Goal: Task Accomplishment & Management: Complete application form

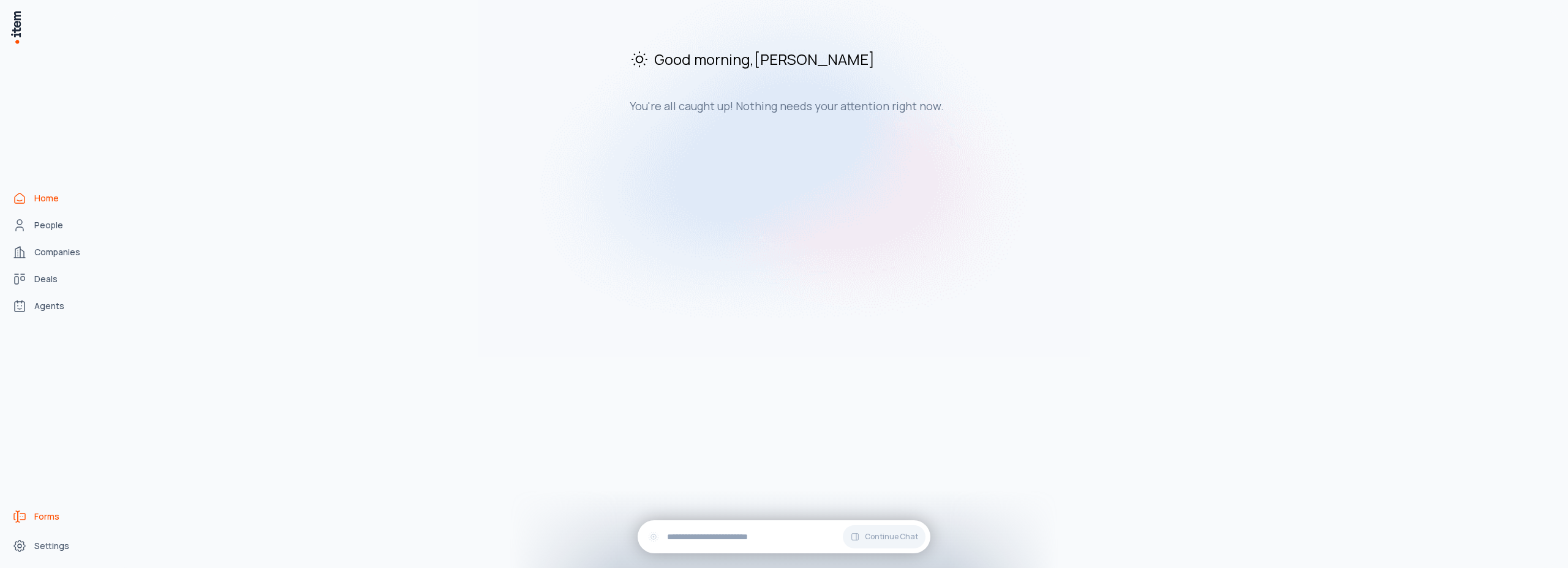
click at [46, 513] on span "Forms" at bounding box center [46, 517] width 25 height 12
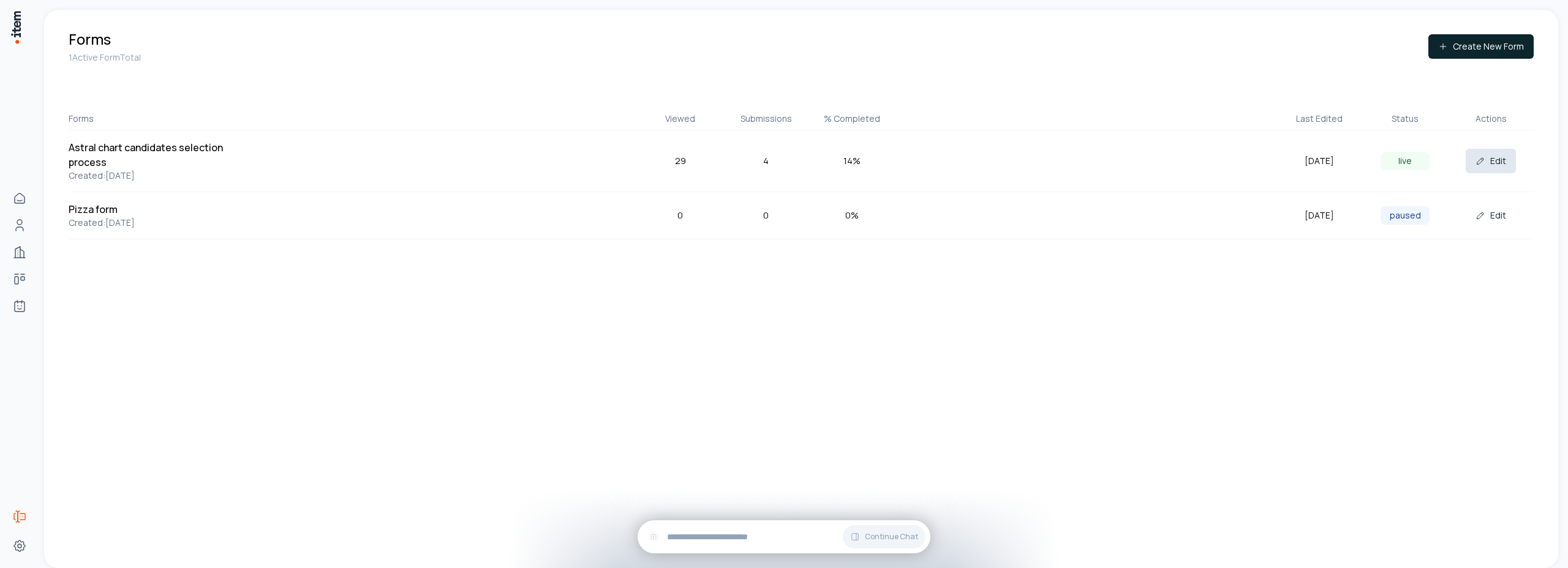
click at [1492, 164] on button "Edit" at bounding box center [1491, 161] width 50 height 24
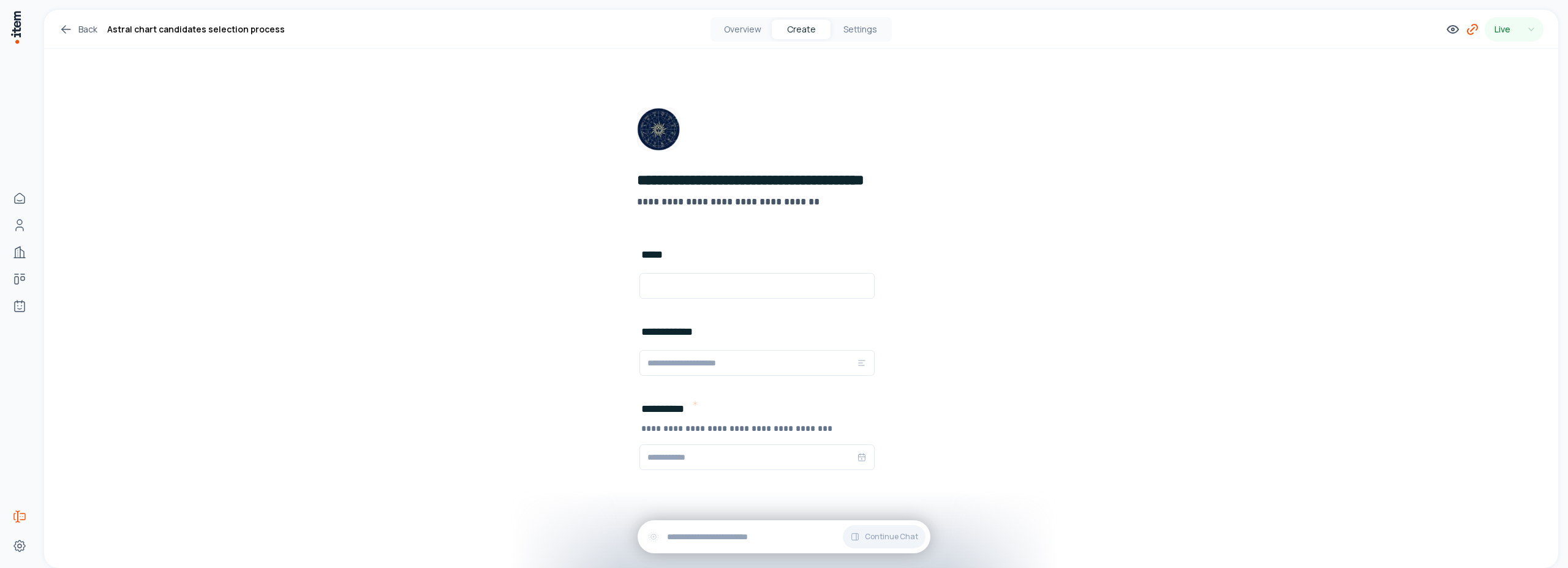
click at [1465, 31] on icon at bounding box center [1472, 29] width 15 height 15
click at [1441, 284] on button "Copy" at bounding box center [1439, 285] width 28 height 20
click at [415, 246] on div "**********" at bounding box center [800, 291] width 1514 height 564
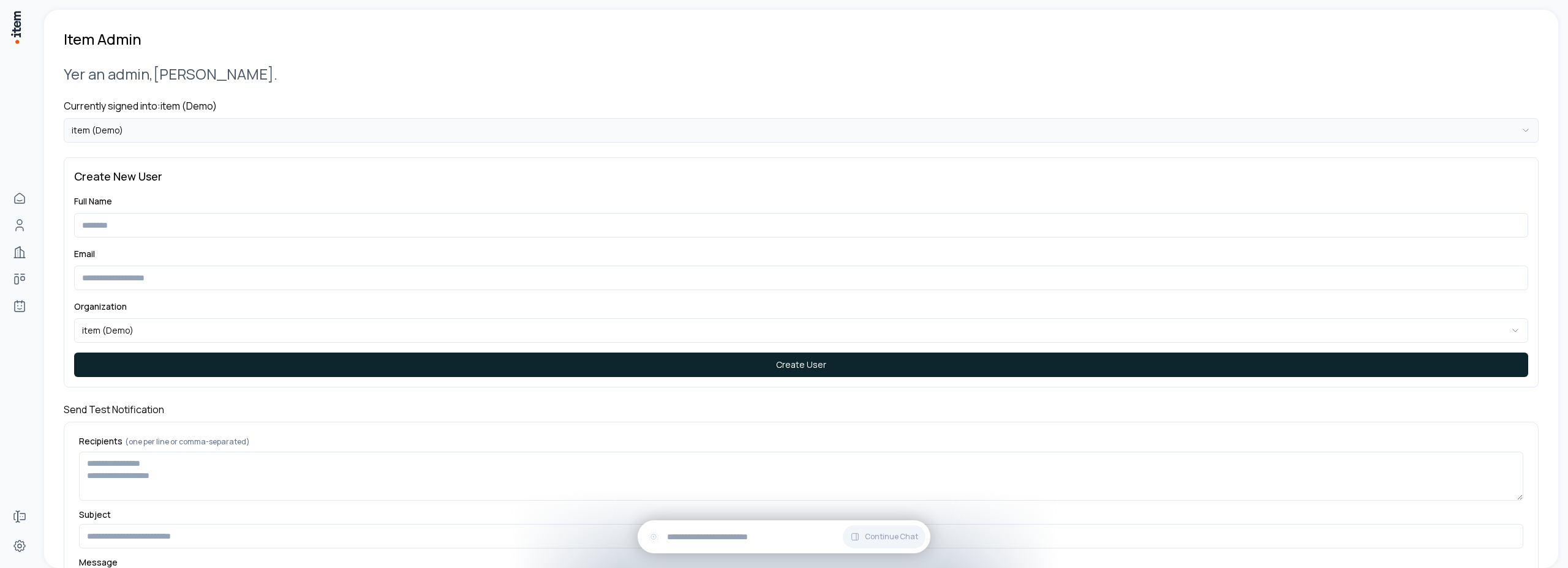
click at [190, 129] on html "**********" at bounding box center [784, 284] width 1568 height 568
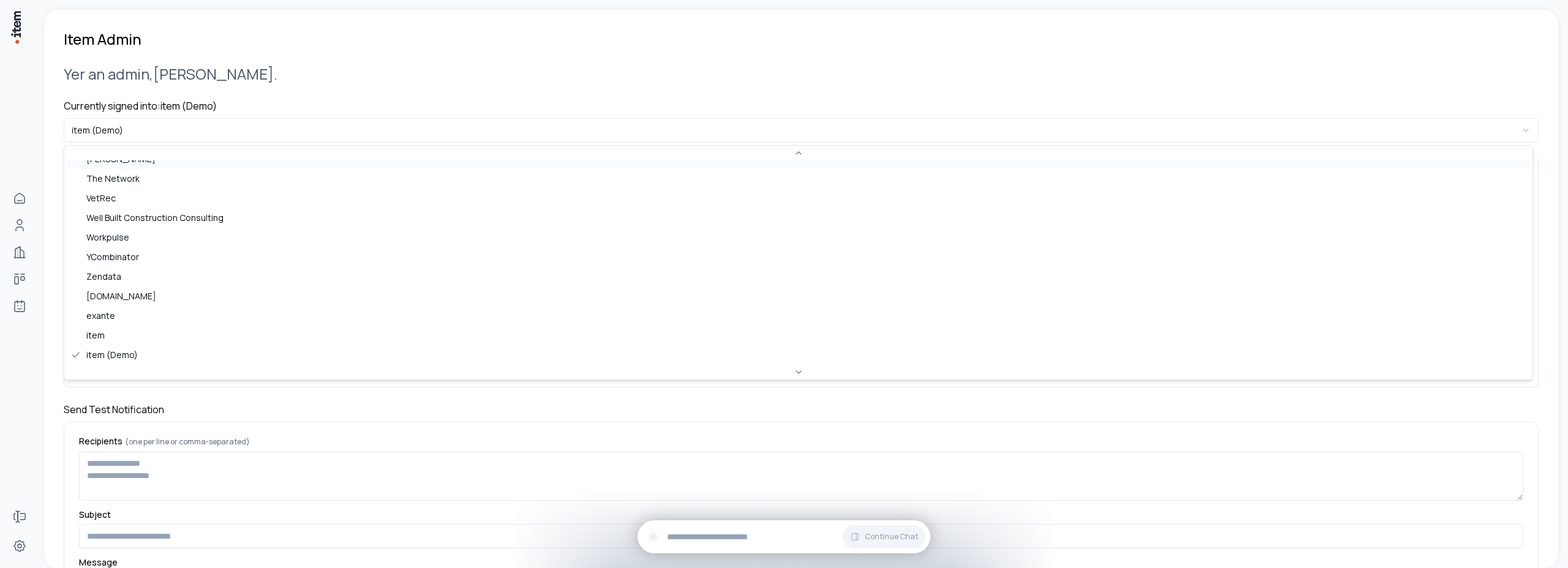
scroll to position [86, 0]
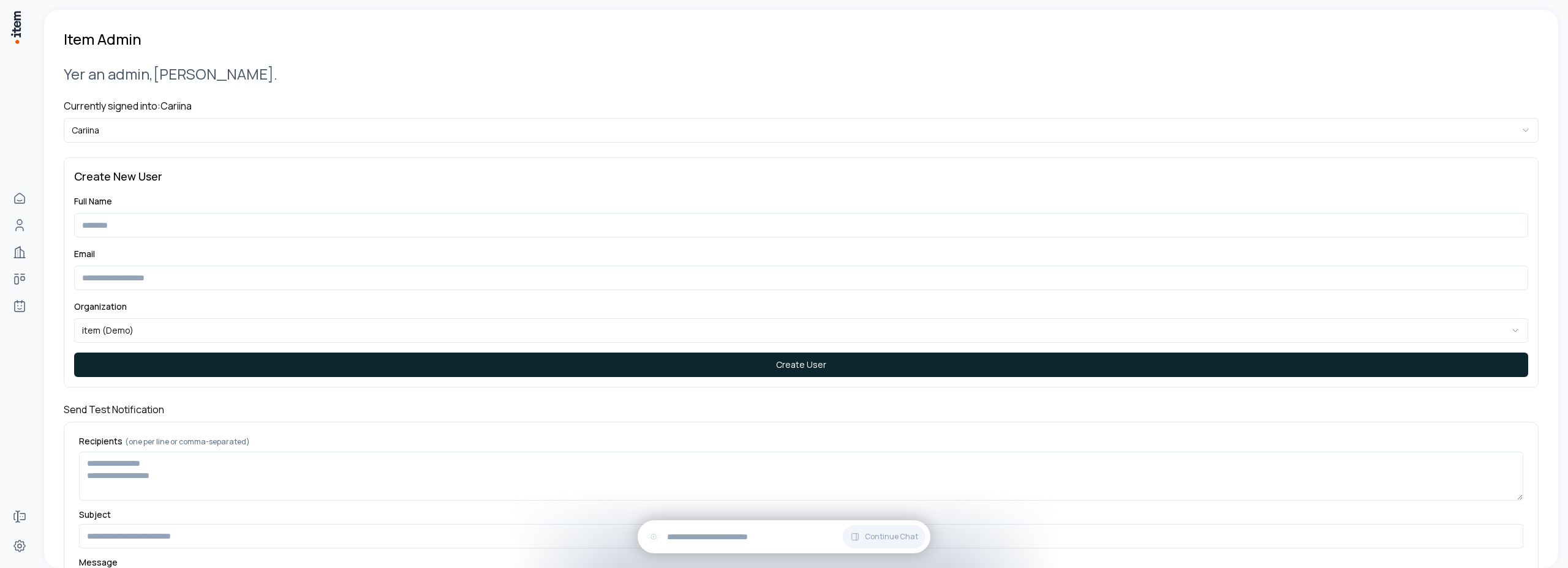
click at [345, 58] on div "**********" at bounding box center [801, 385] width 1475 height 672
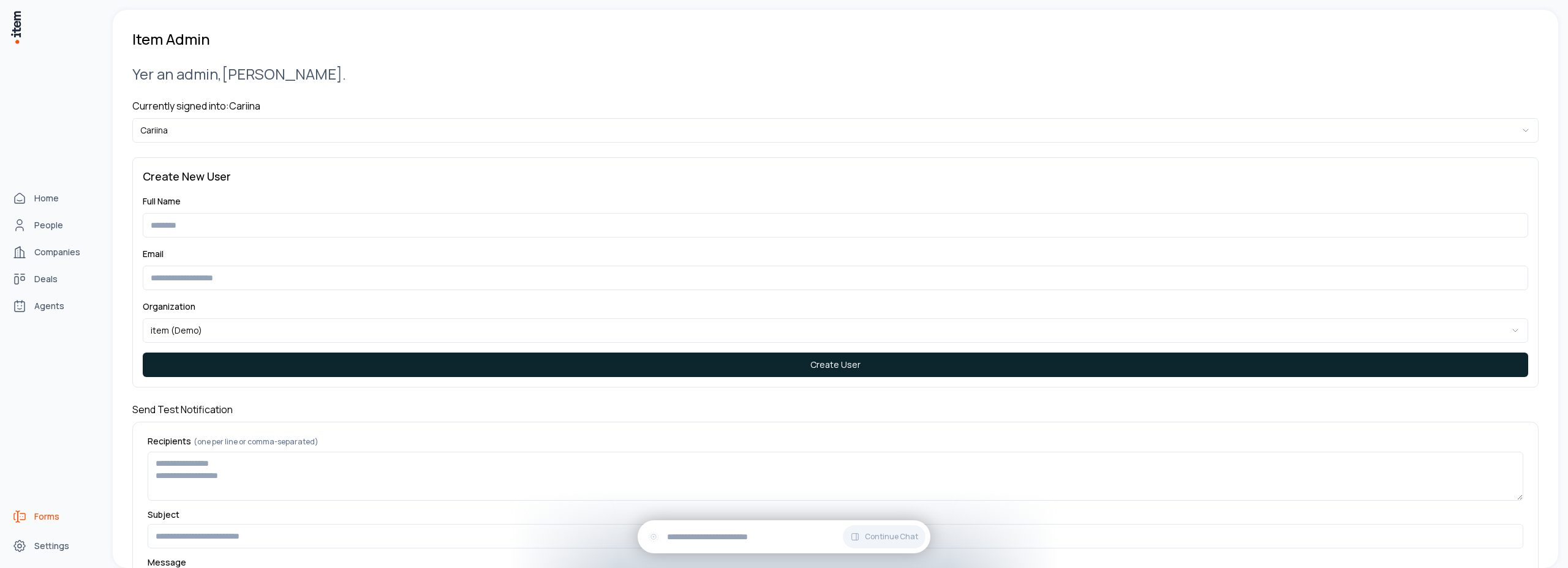
click at [22, 516] on icon "Forms" at bounding box center [19, 516] width 15 height 15
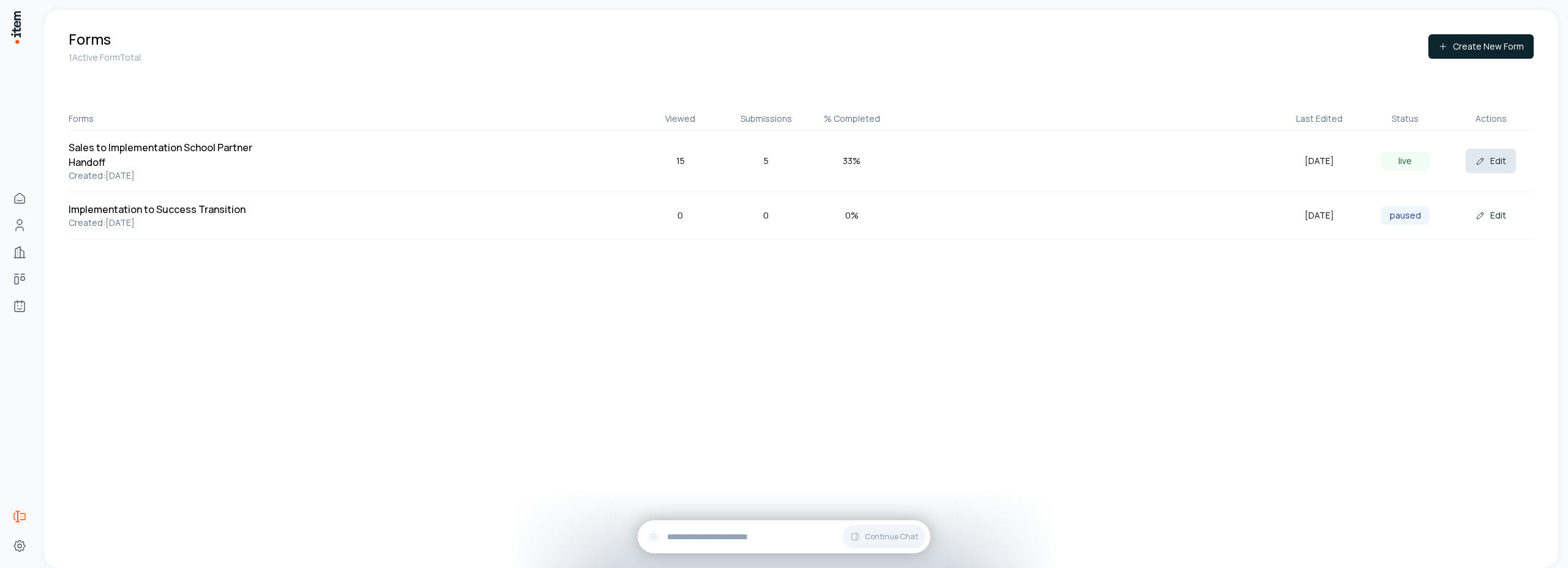
click at [1487, 162] on button "Edit" at bounding box center [1491, 161] width 50 height 24
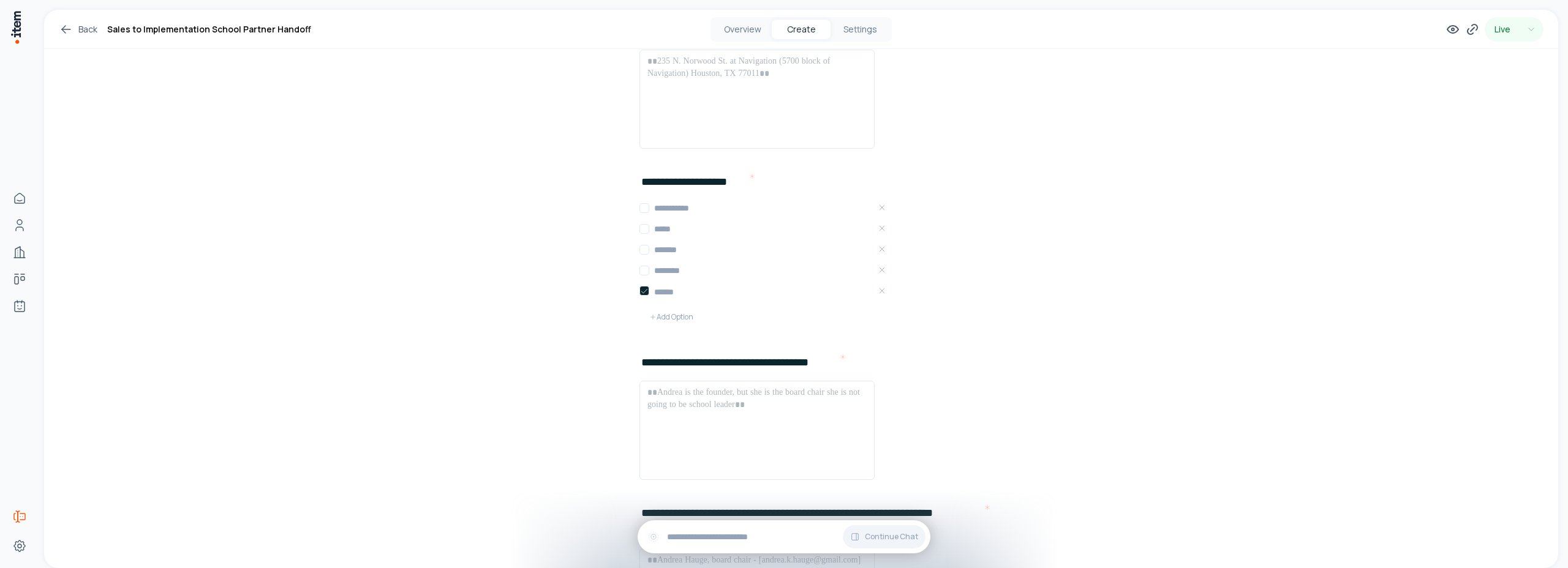
scroll to position [25, 0]
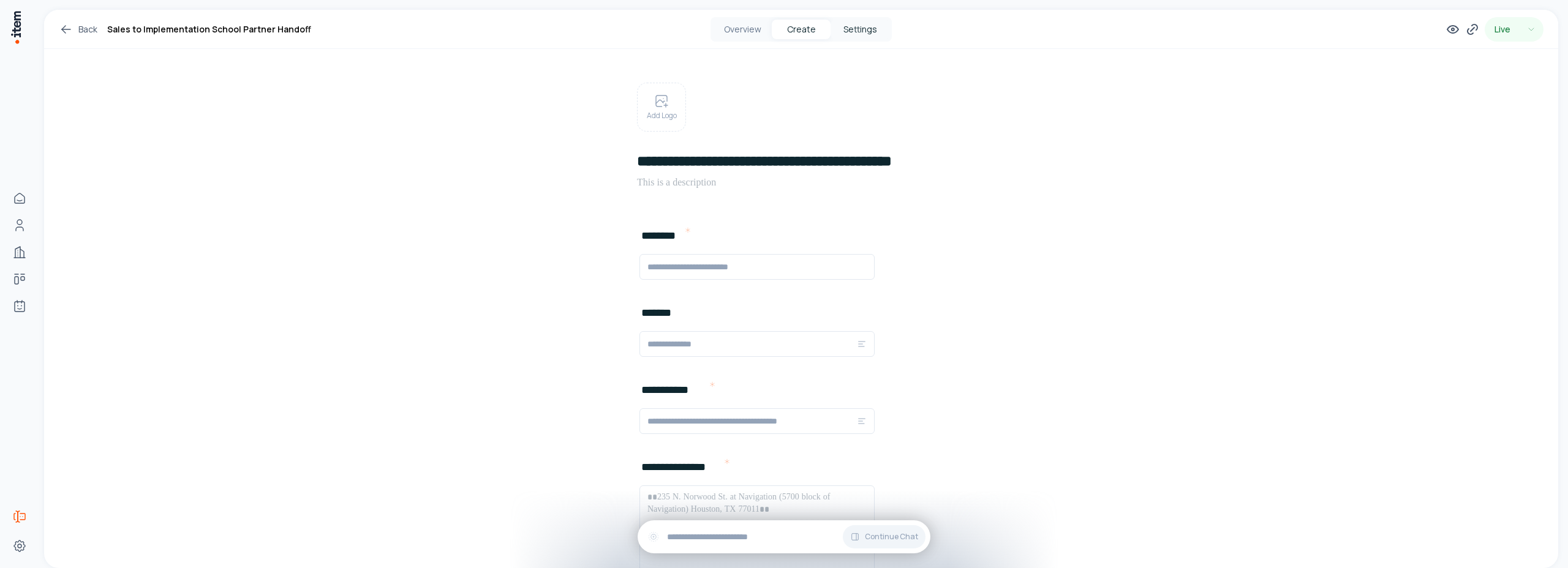
click at [852, 24] on button "Settings" at bounding box center [860, 29] width 59 height 20
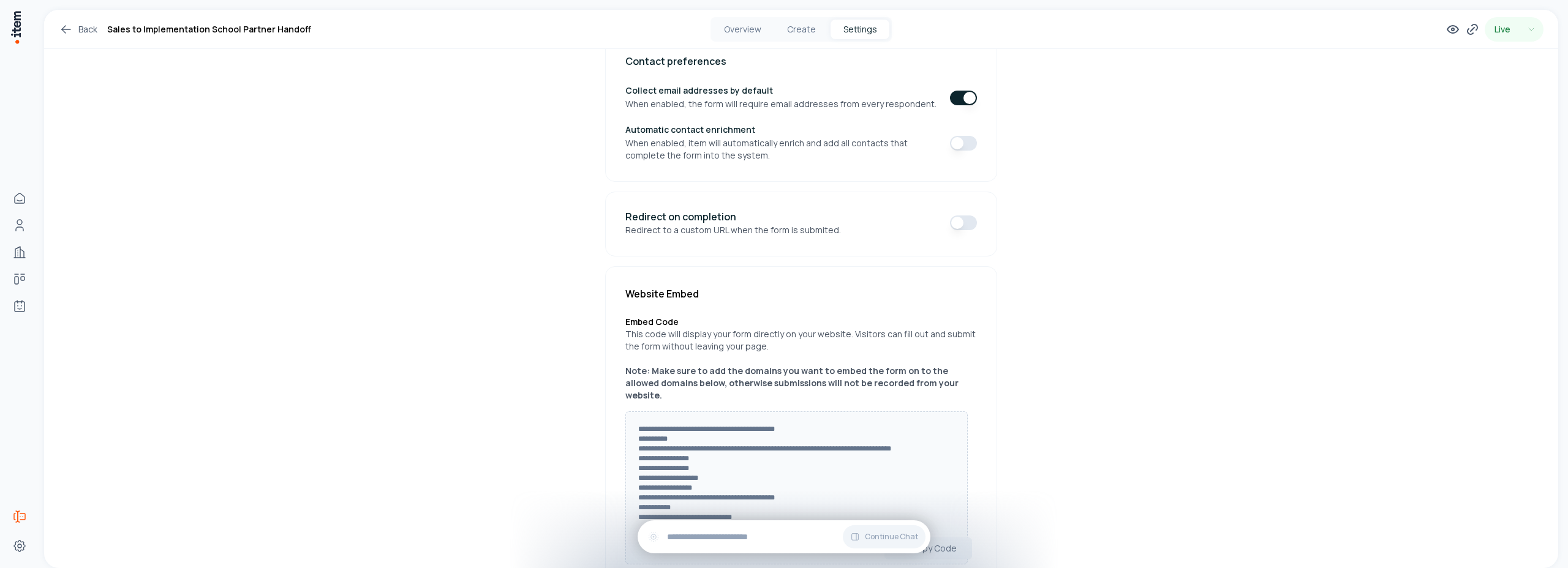
scroll to position [18, 0]
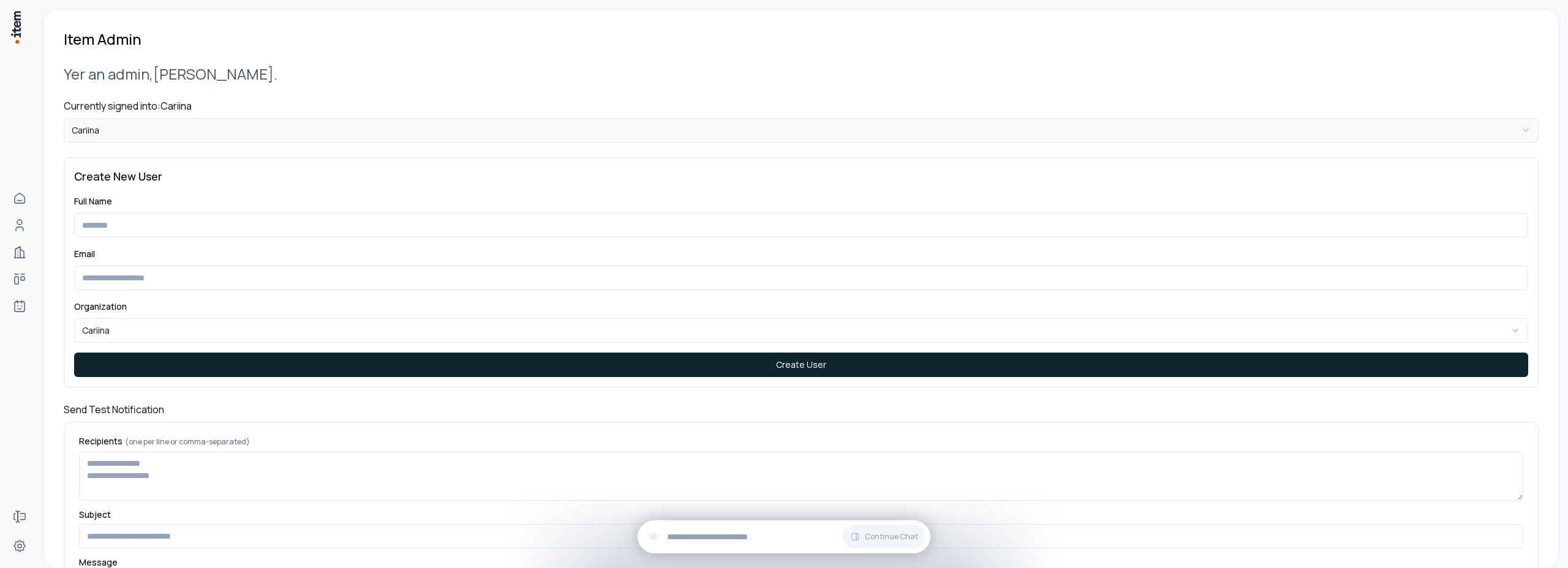
click at [177, 131] on html "**********" at bounding box center [784, 284] width 1568 height 568
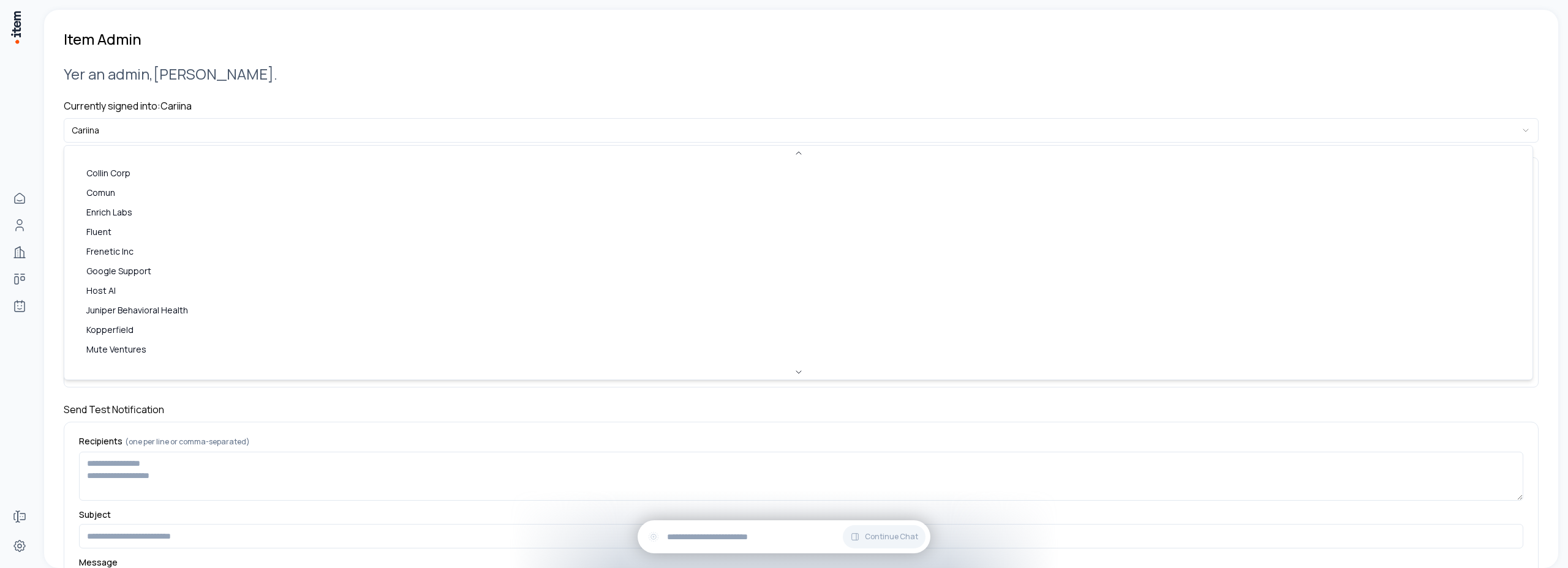
scroll to position [530, 0]
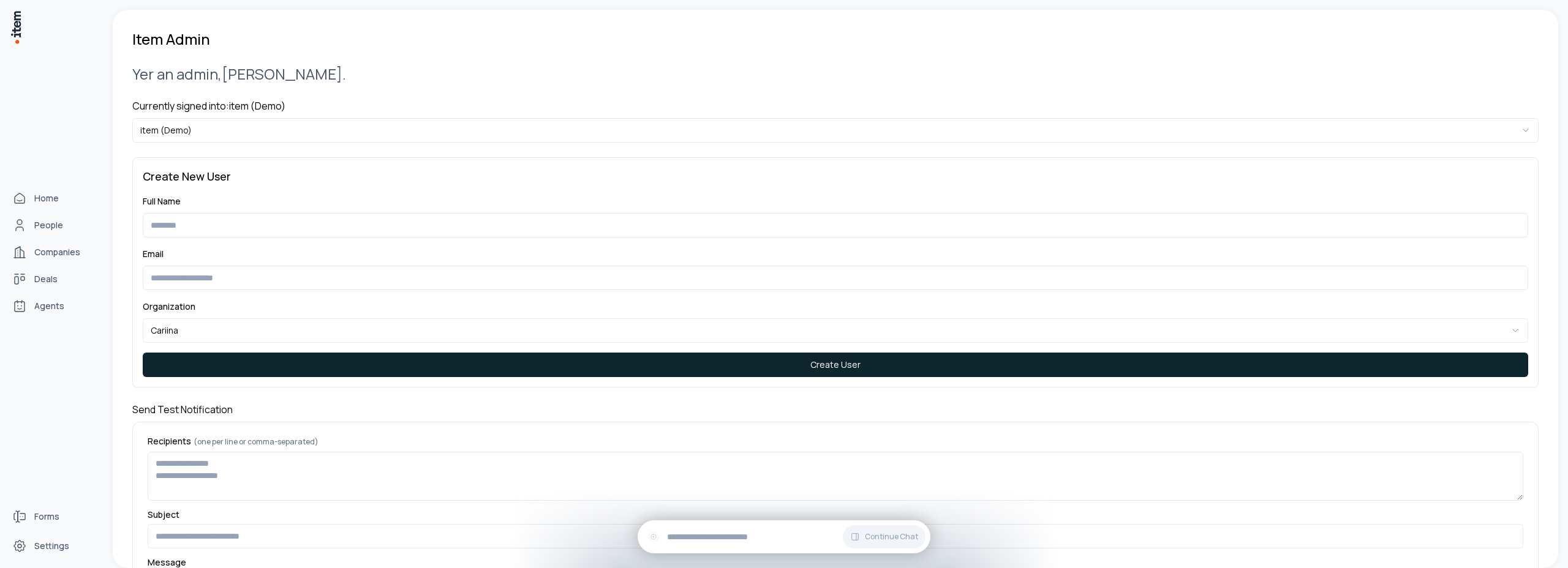
click at [10, 420] on div "Home People Companies Deals Agents" at bounding box center [53, 252] width 108 height 504
click at [40, 518] on span "Forms" at bounding box center [46, 517] width 25 height 12
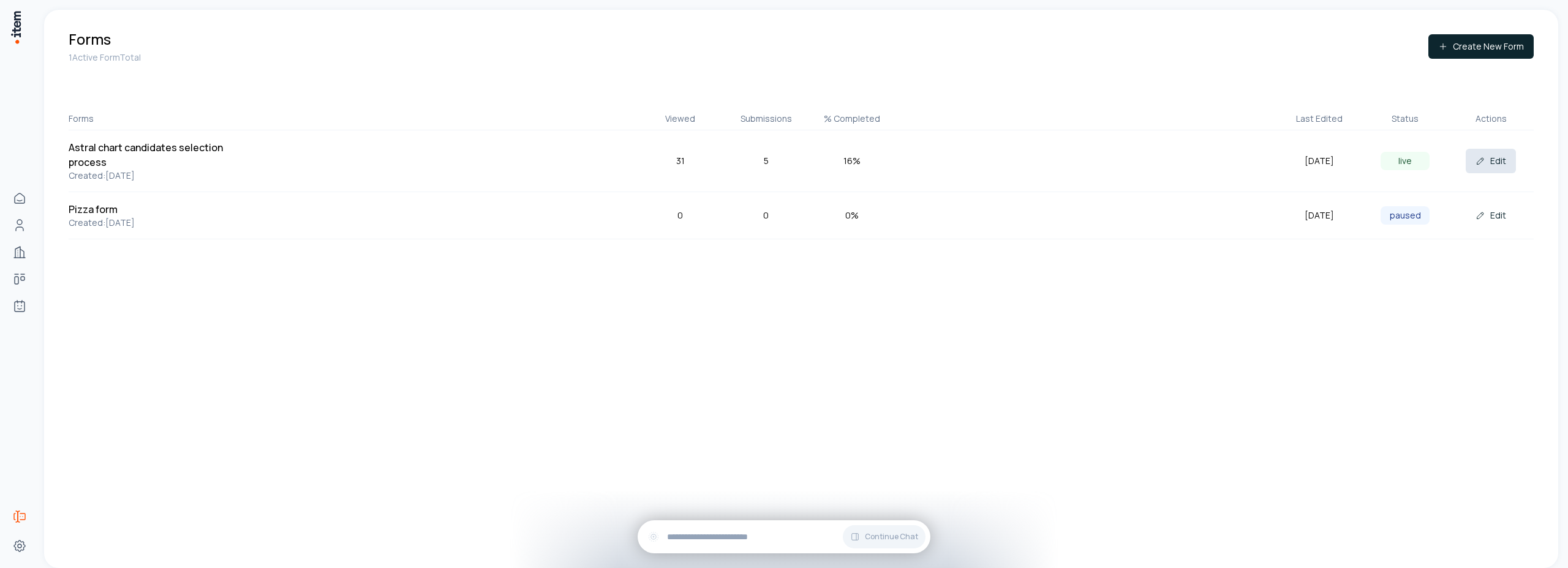
click at [1491, 160] on button "Edit" at bounding box center [1491, 161] width 50 height 24
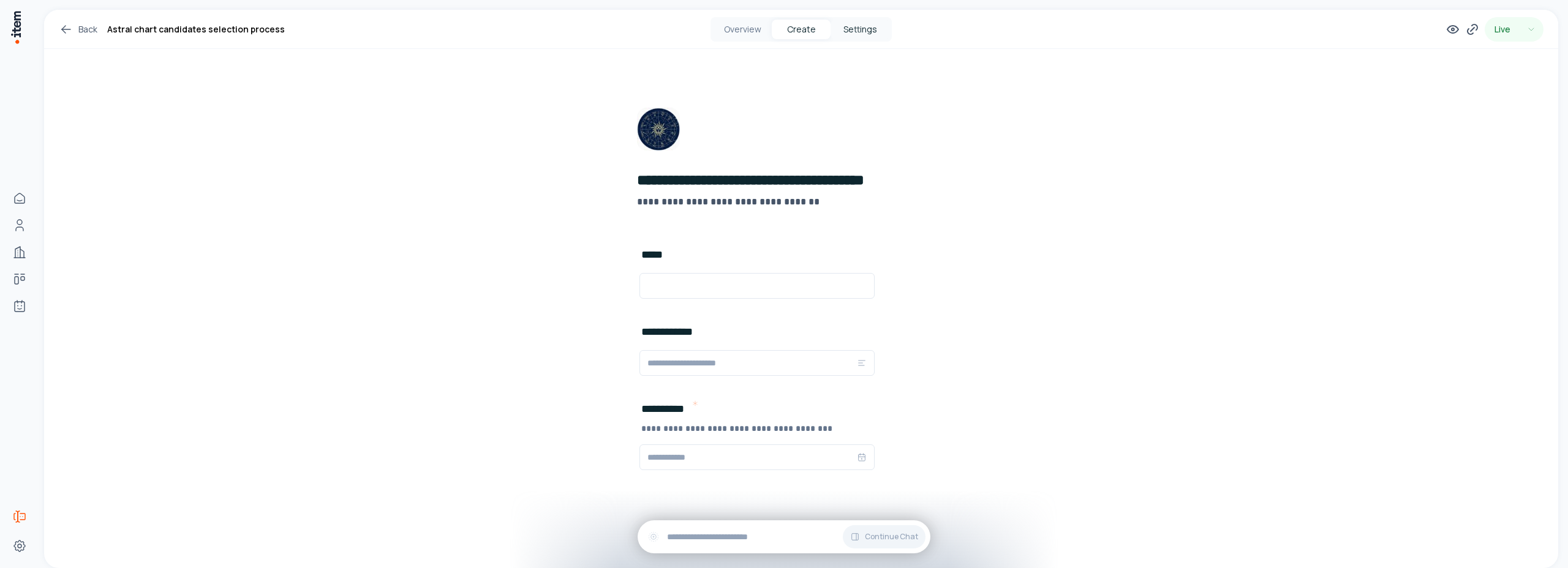
click at [864, 28] on button "Settings" at bounding box center [860, 29] width 59 height 20
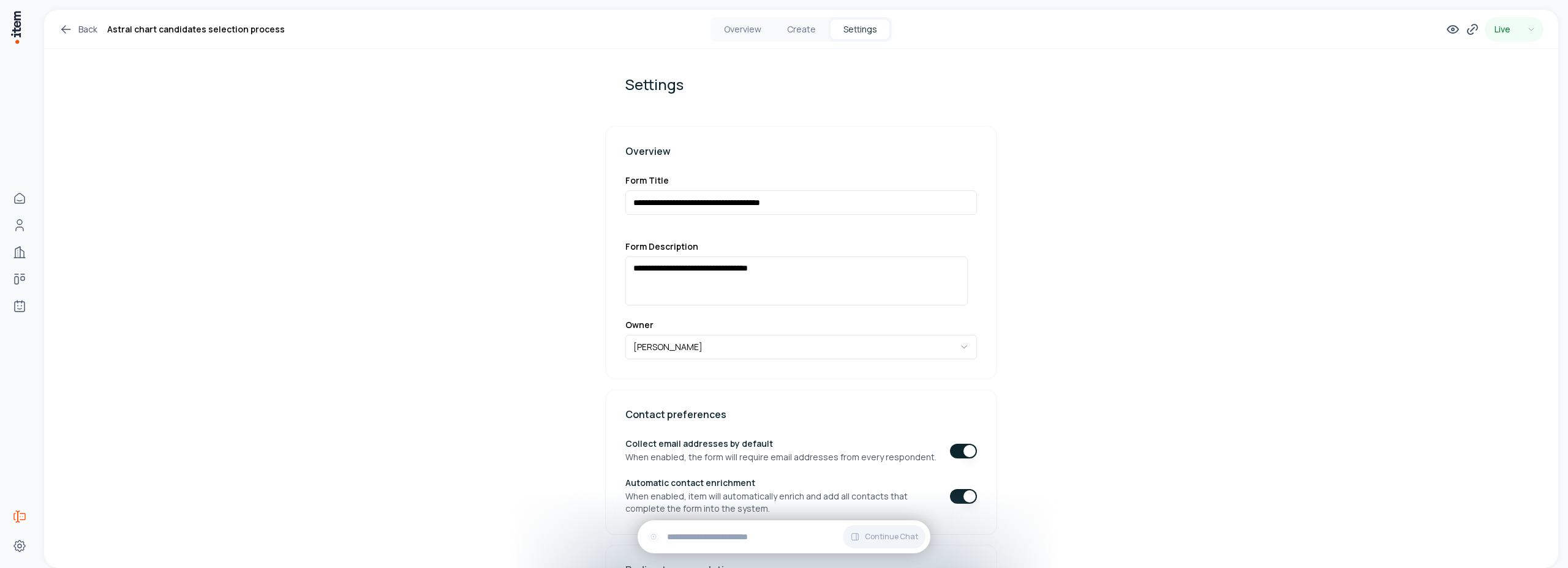
scroll to position [29, 0]
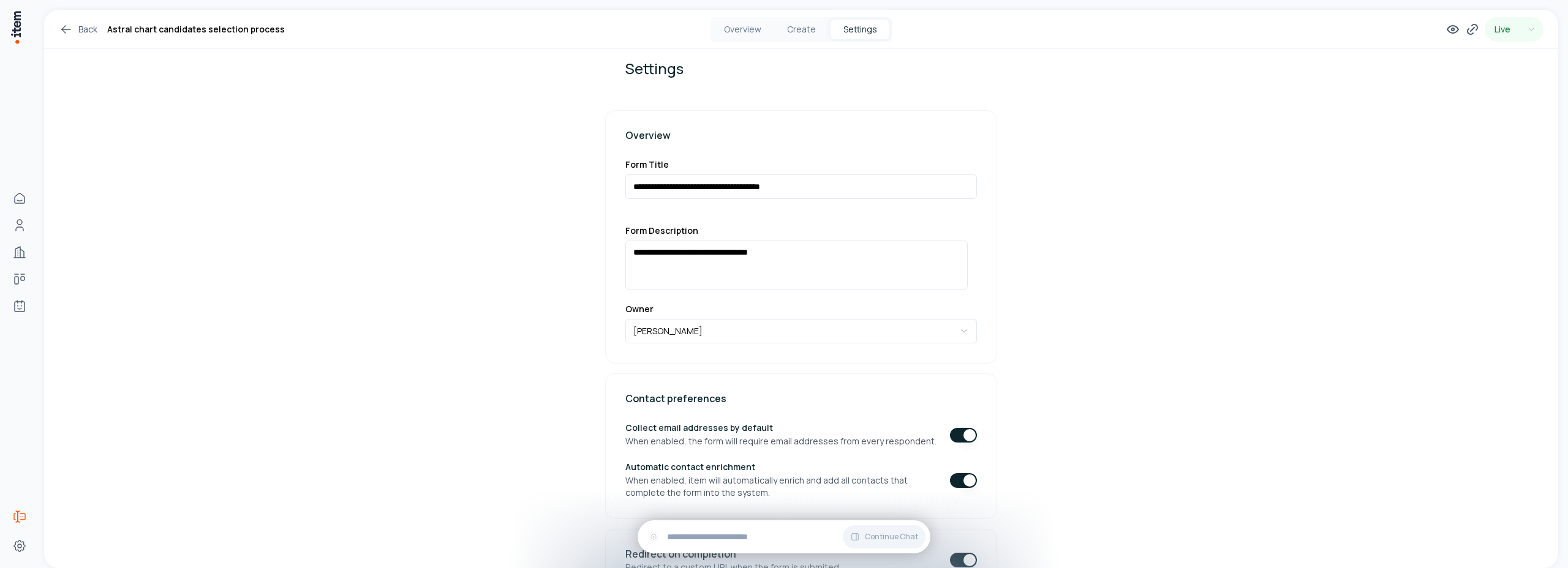
click at [950, 484] on button "button" at bounding box center [963, 480] width 27 height 15
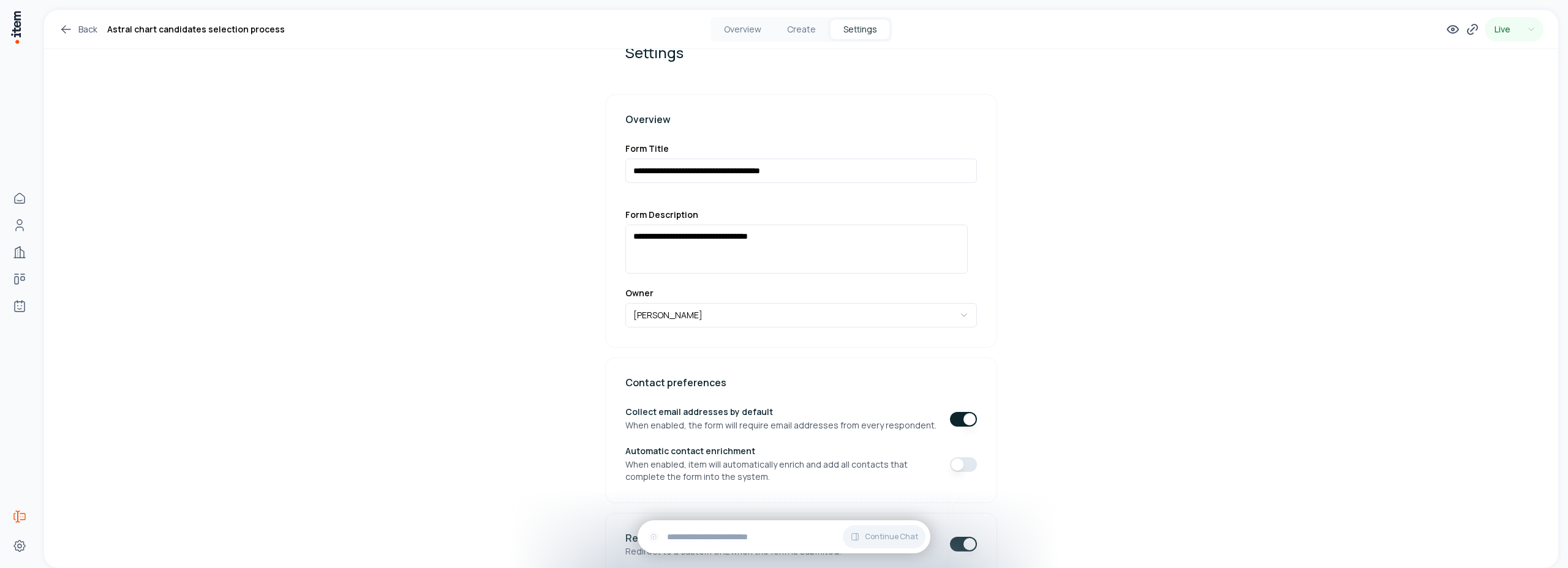
scroll to position [0, 0]
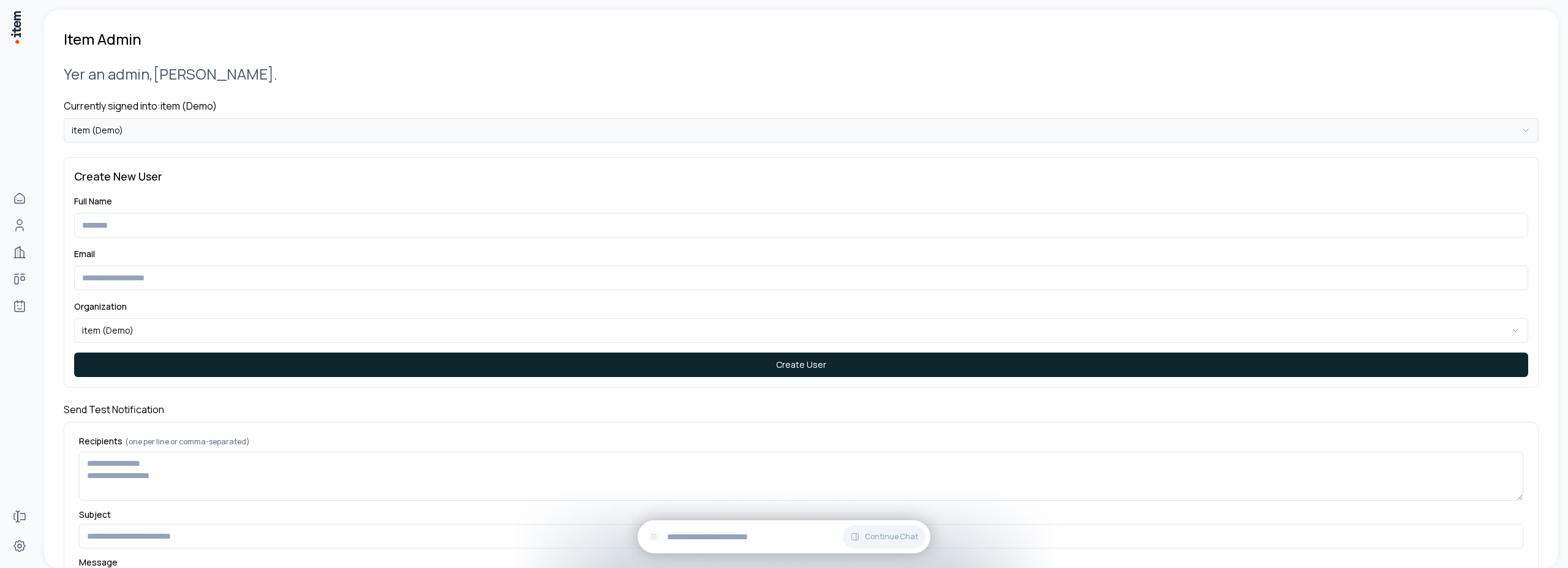
click at [294, 122] on html "**********" at bounding box center [784, 284] width 1568 height 568
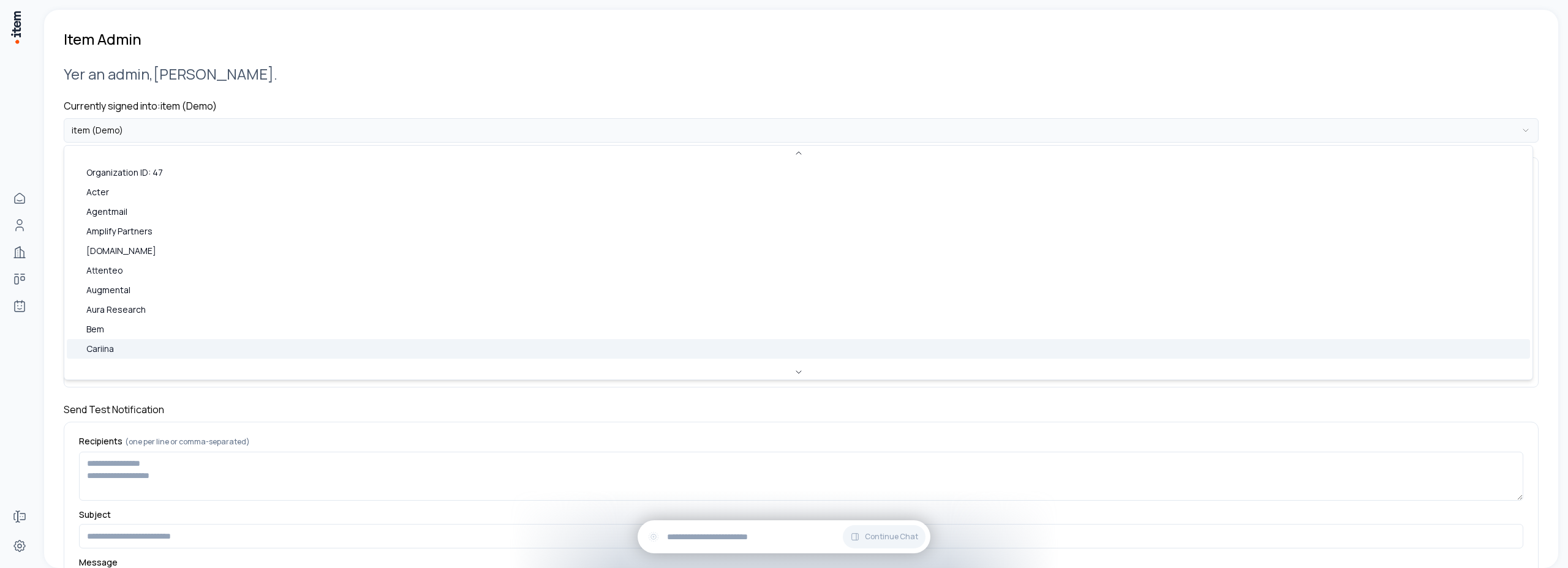
scroll to position [86, 0]
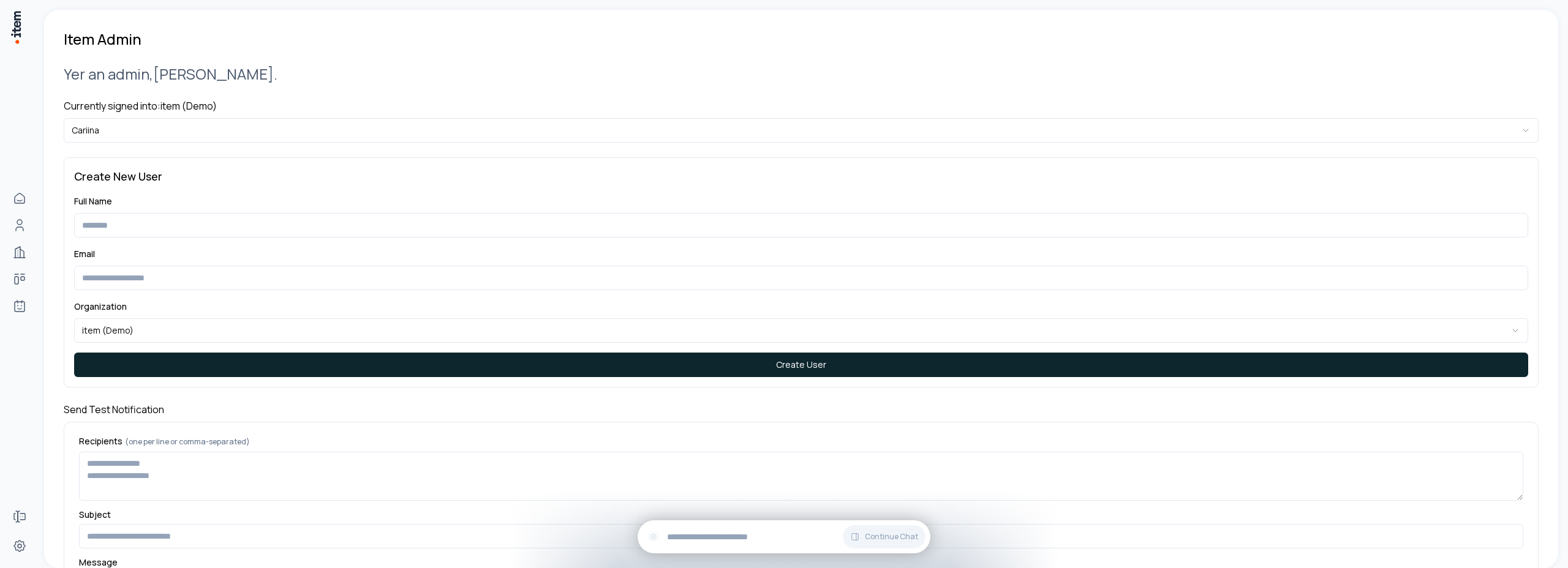
click at [337, 53] on div "**********" at bounding box center [801, 385] width 1475 height 672
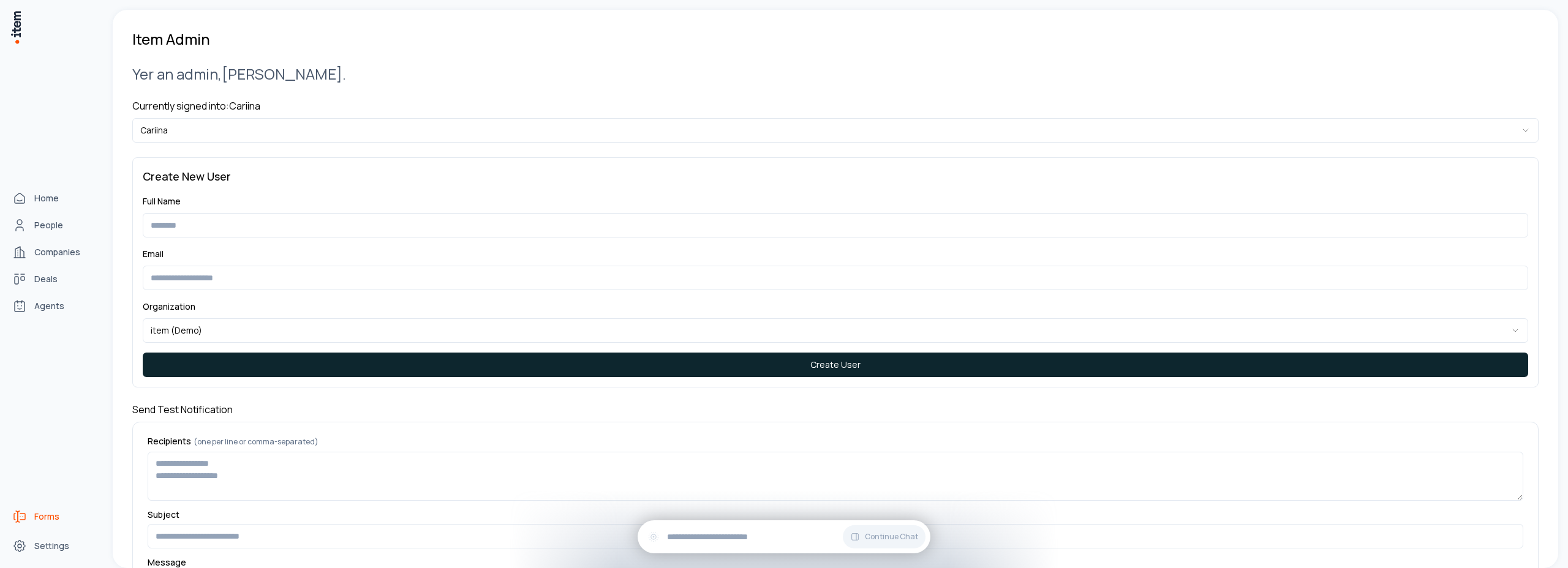
click at [25, 519] on icon "Forms" at bounding box center [22, 516] width 5 height 6
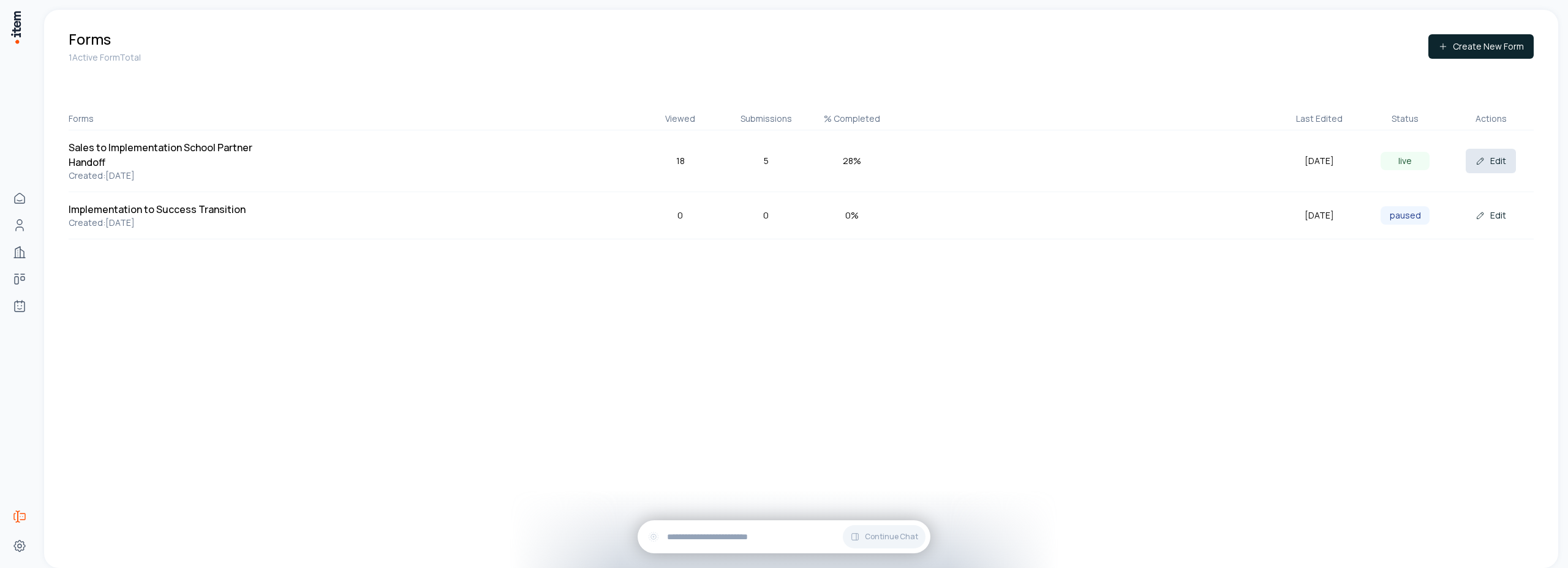
click at [1491, 163] on button "Edit" at bounding box center [1491, 161] width 50 height 24
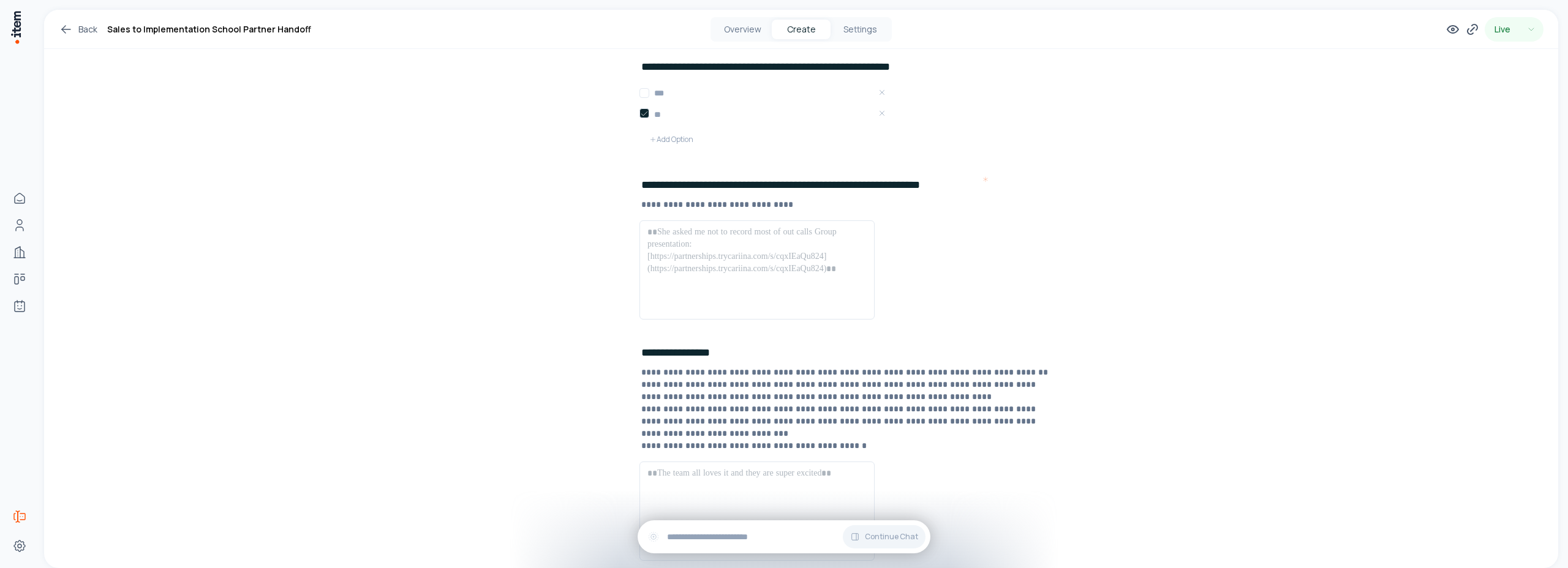
scroll to position [1426, 0]
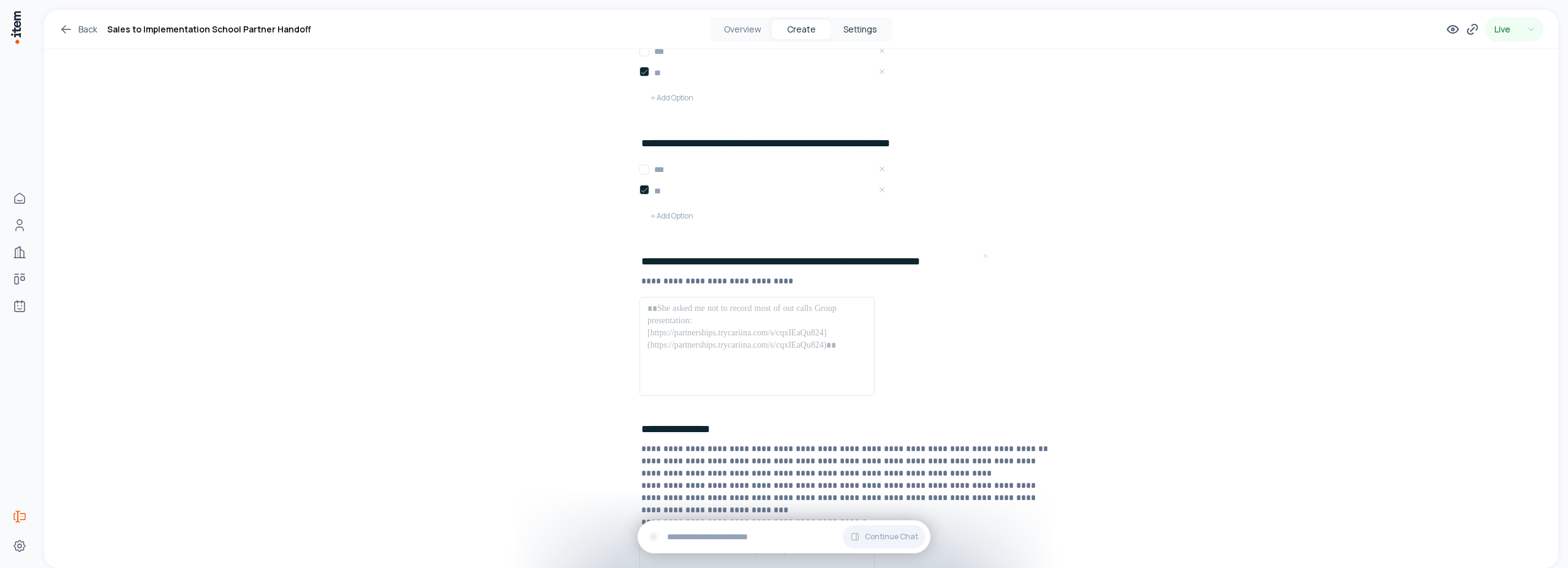
click at [865, 35] on button "Settings" at bounding box center [860, 29] width 59 height 20
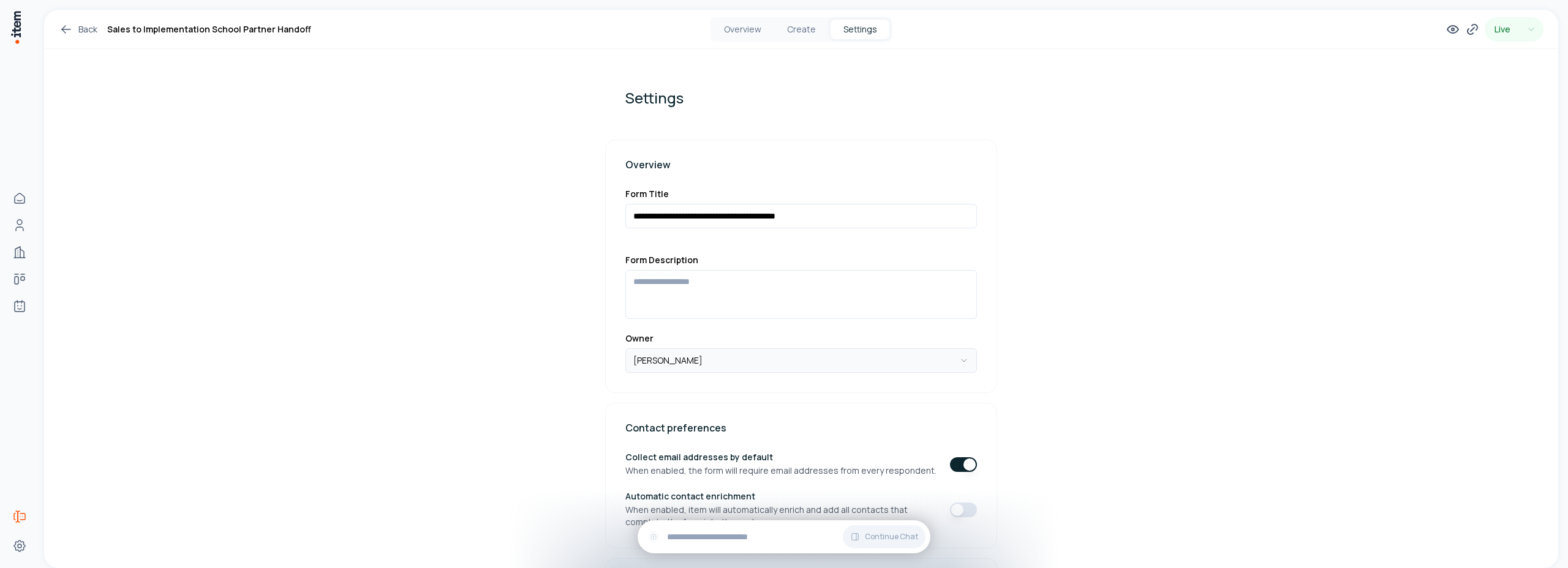
scroll to position [585, 0]
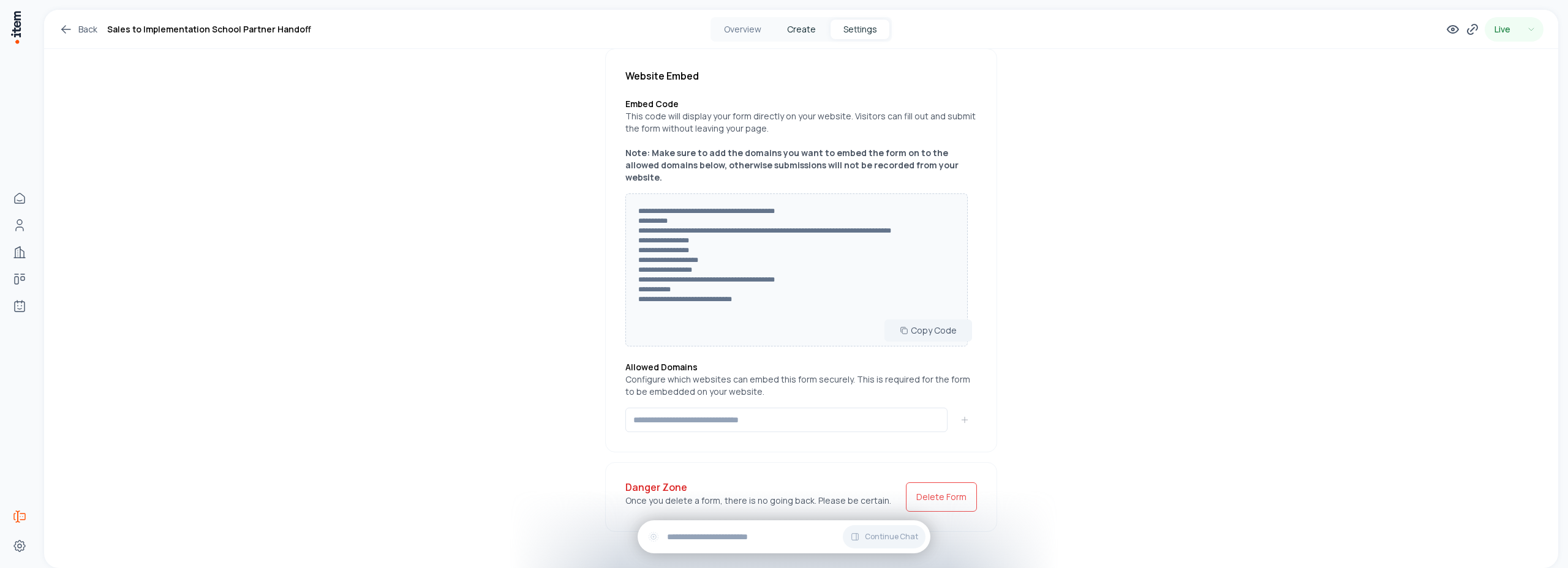
click at [815, 22] on button "Create" at bounding box center [801, 29] width 59 height 20
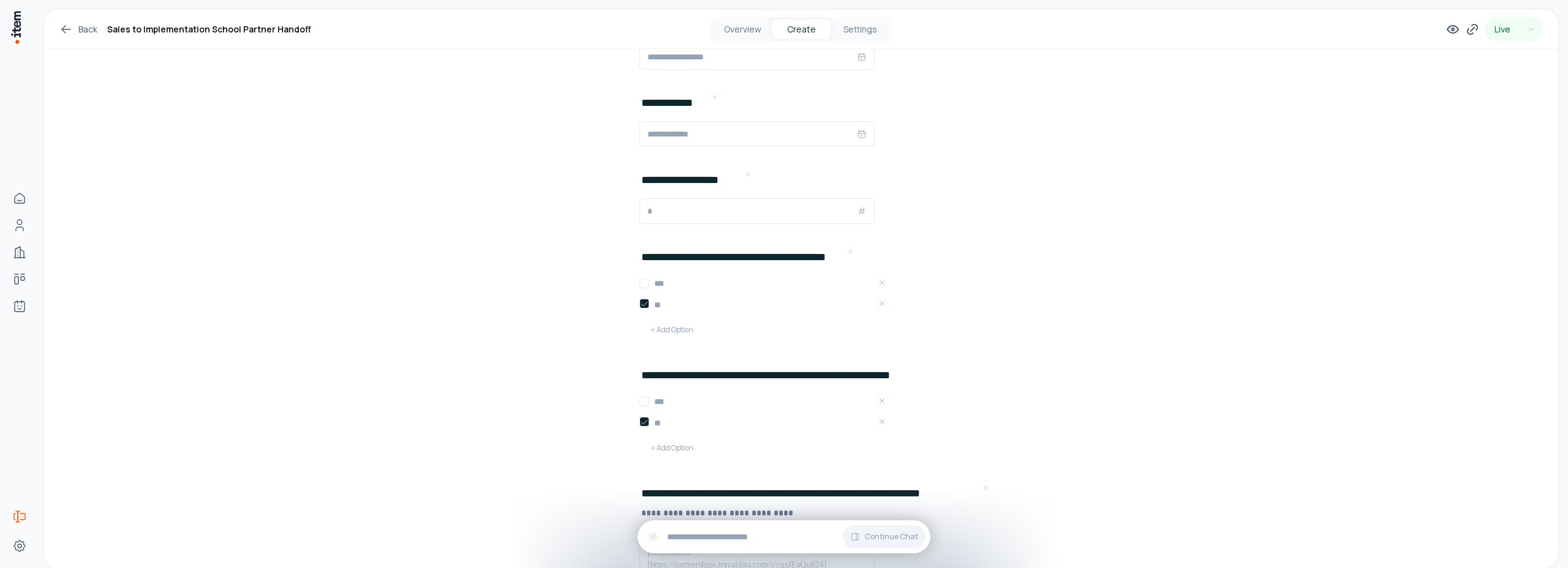
scroll to position [1598, 0]
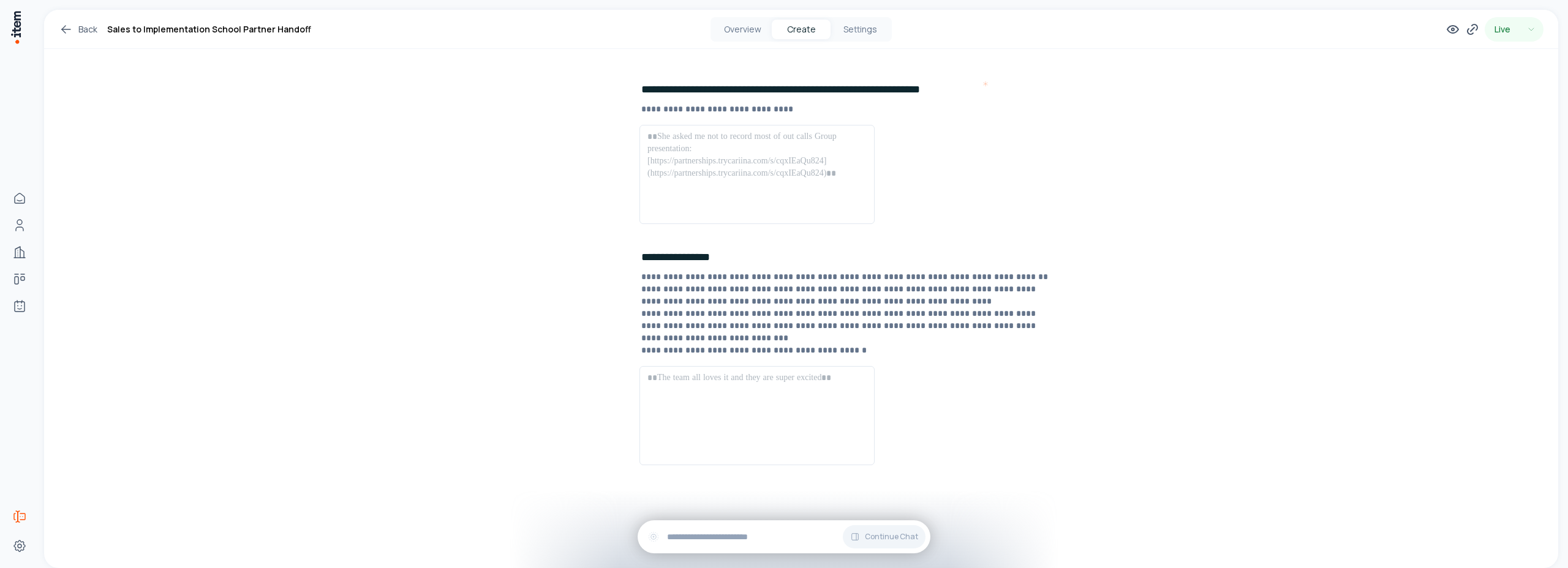
drag, startPoint x: 165, startPoint y: 150, endPoint x: 275, endPoint y: 122, distance: 113.5
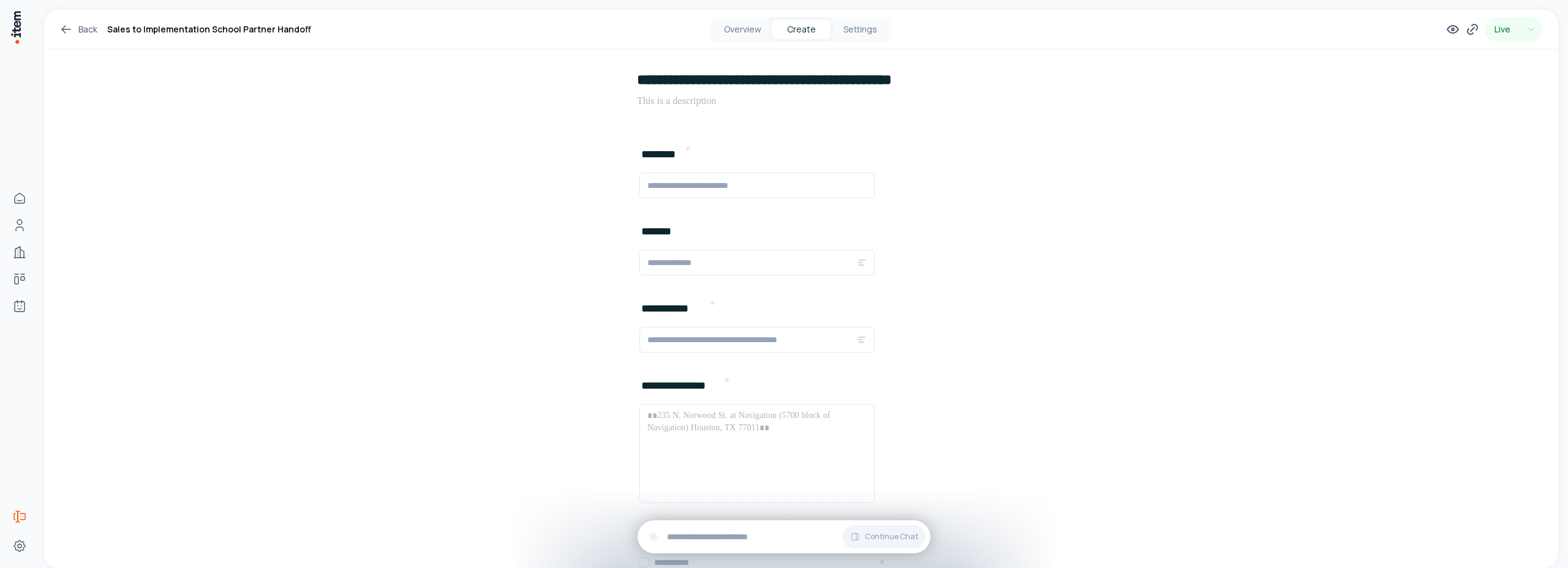
scroll to position [0, 0]
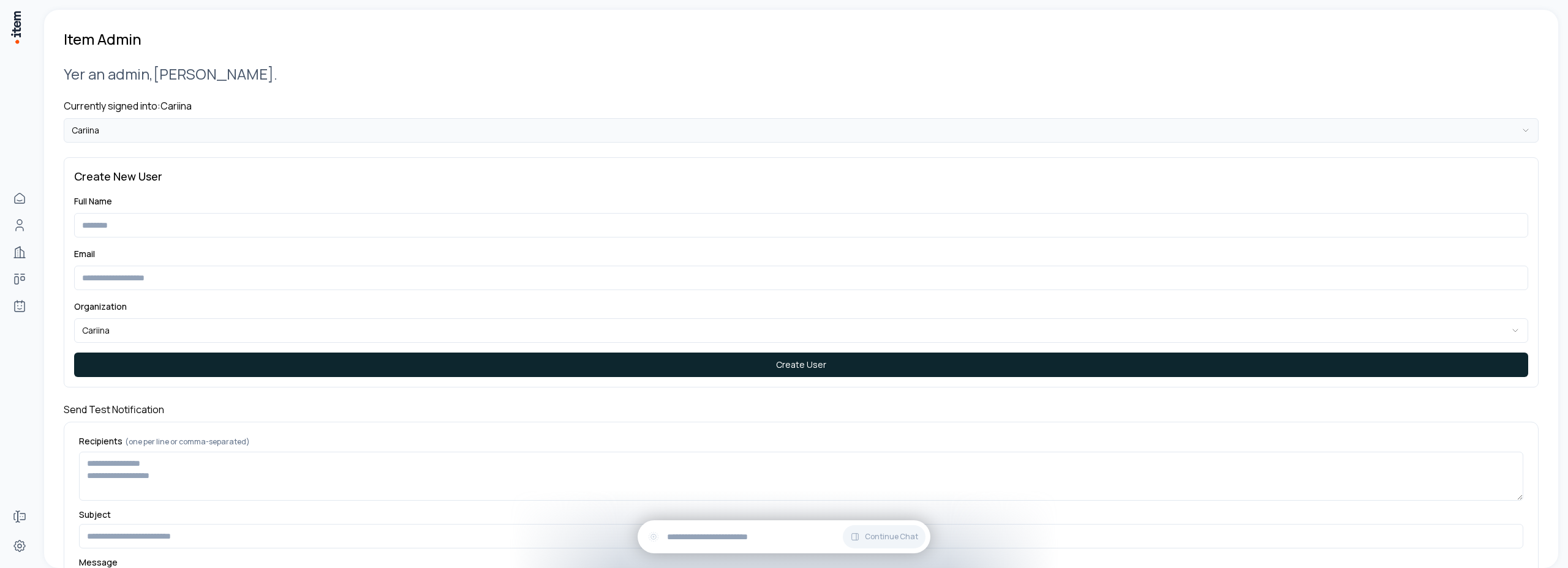
click at [144, 120] on html "**********" at bounding box center [784, 284] width 1568 height 568
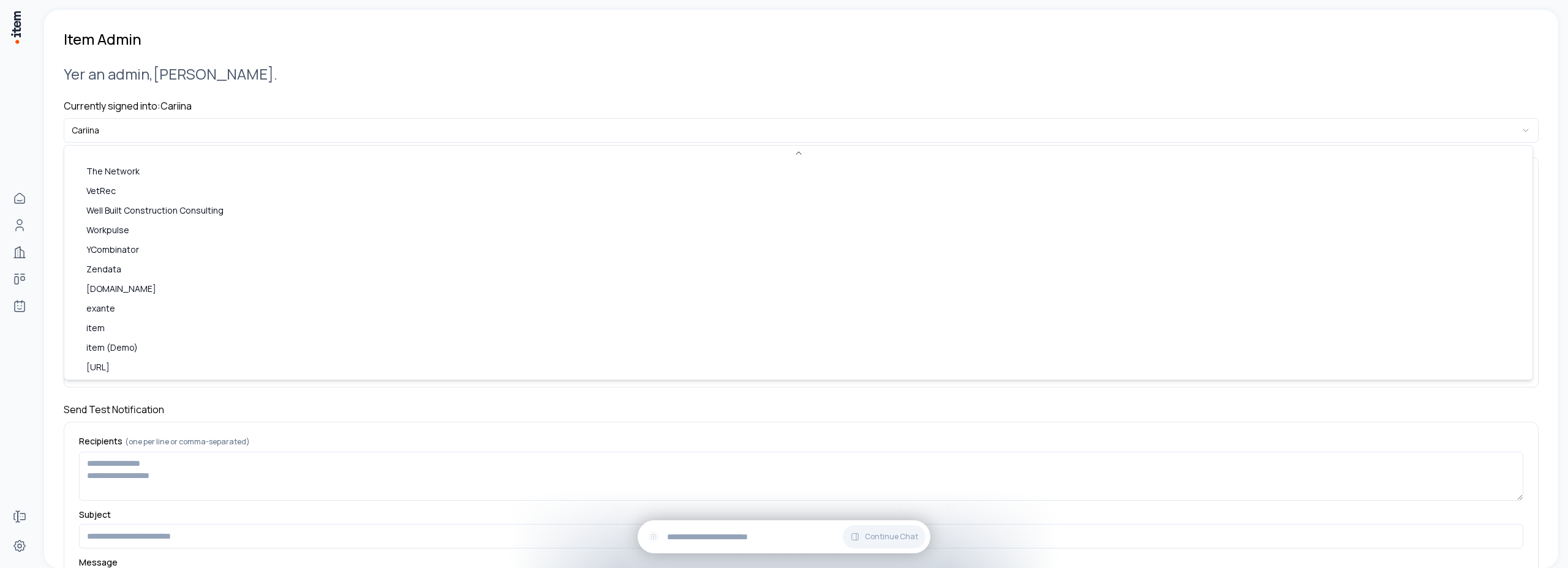
scroll to position [530, 0]
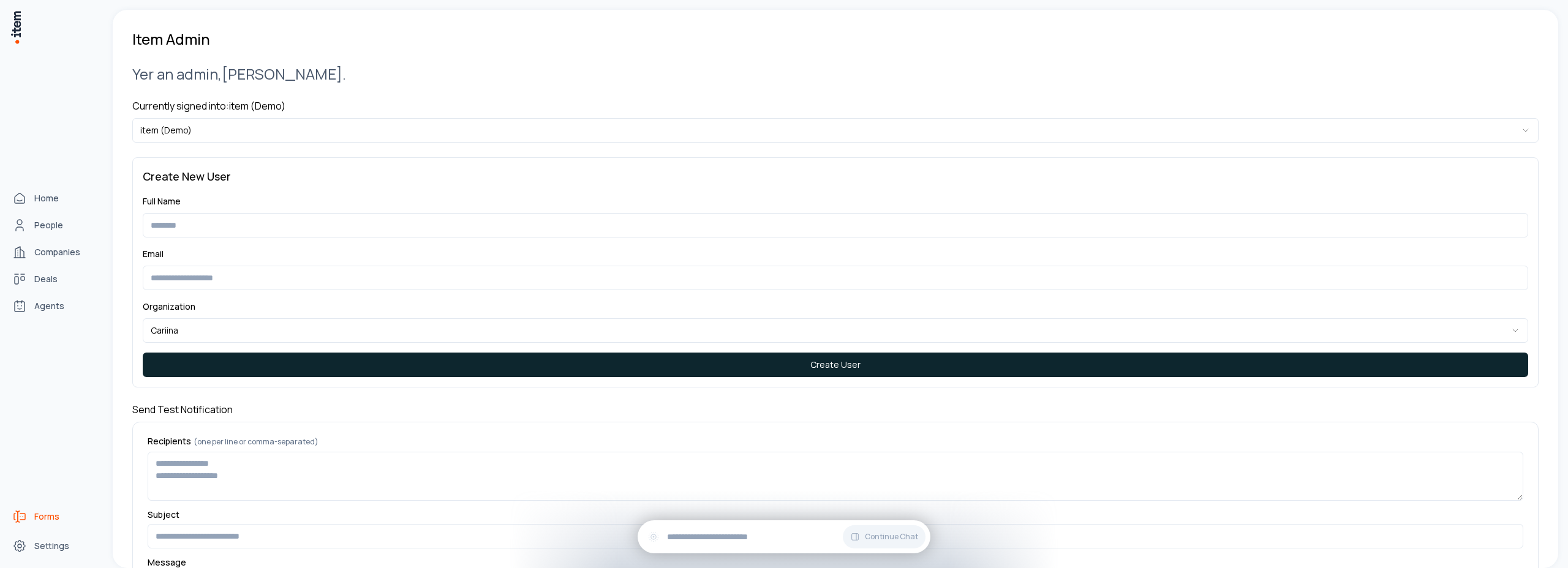
click at [37, 512] on span "Forms" at bounding box center [46, 517] width 25 height 12
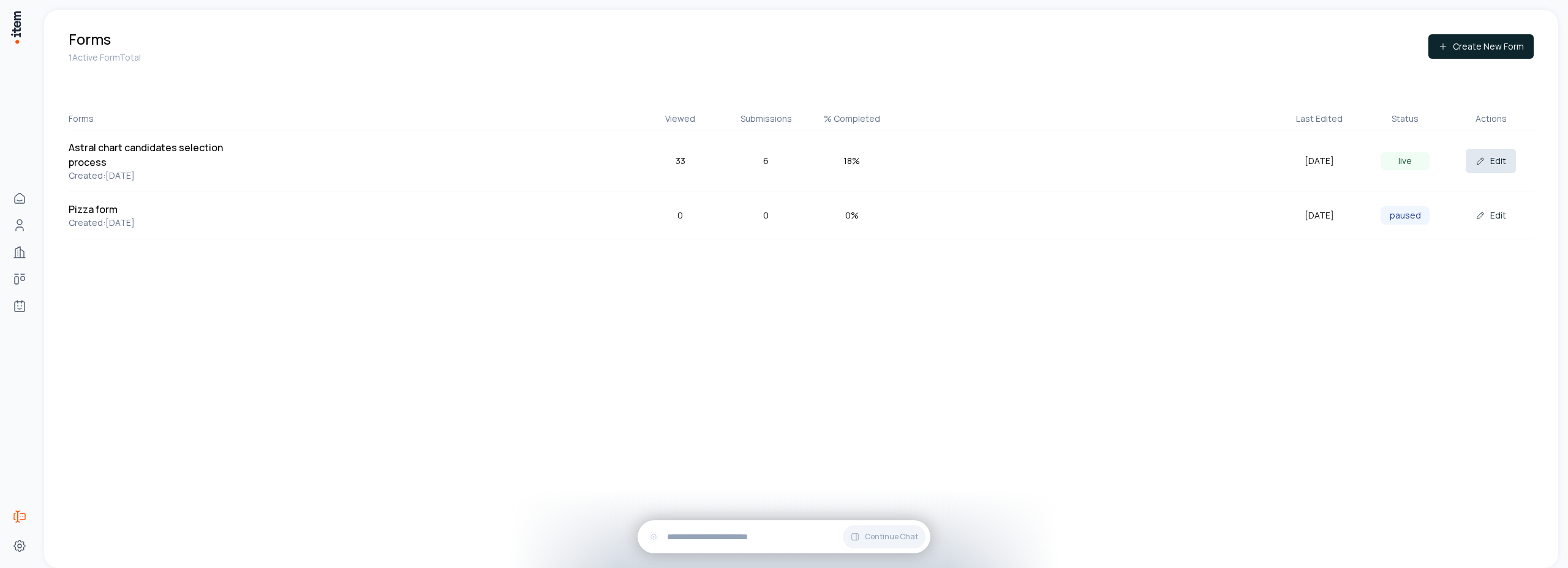
click at [1497, 162] on button "Edit" at bounding box center [1491, 161] width 50 height 24
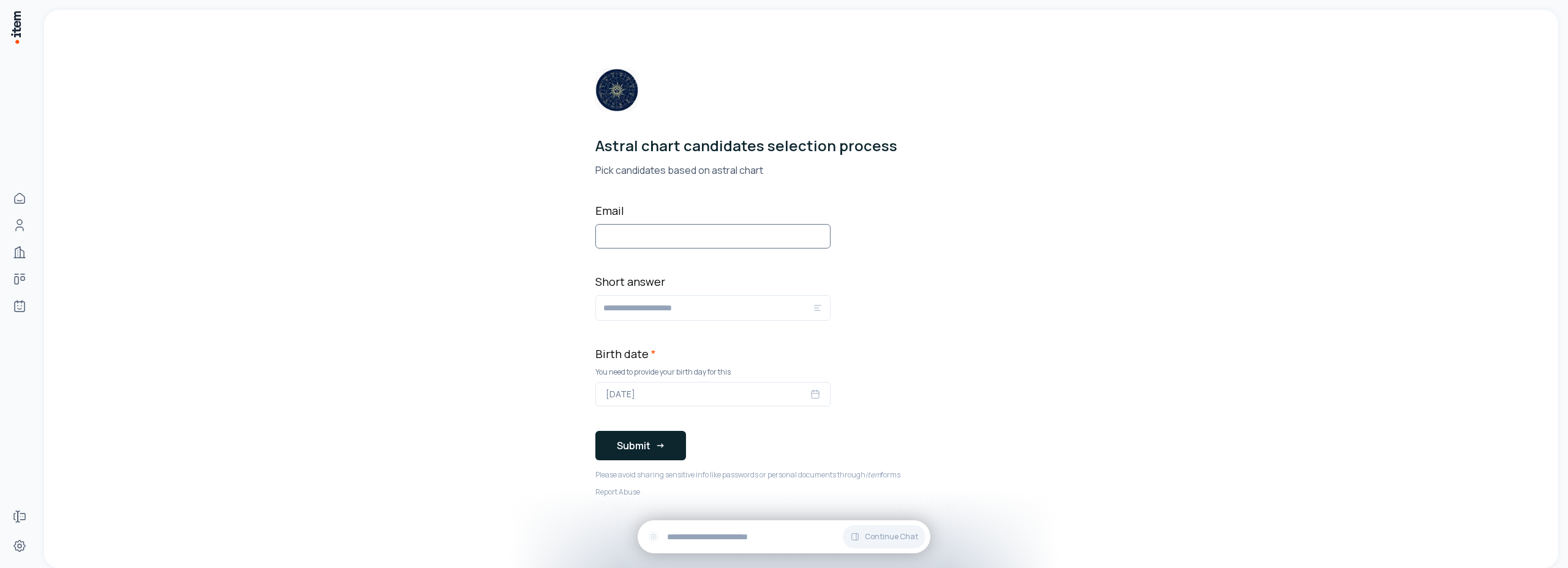
click at [677, 228] on input "Email" at bounding box center [713, 236] width 235 height 24
type input "**********"
type input "*********"
click at [813, 402] on button "May 11, 2025" at bounding box center [713, 394] width 235 height 24
click at [647, 281] on button "9" at bounding box center [656, 280] width 22 height 22
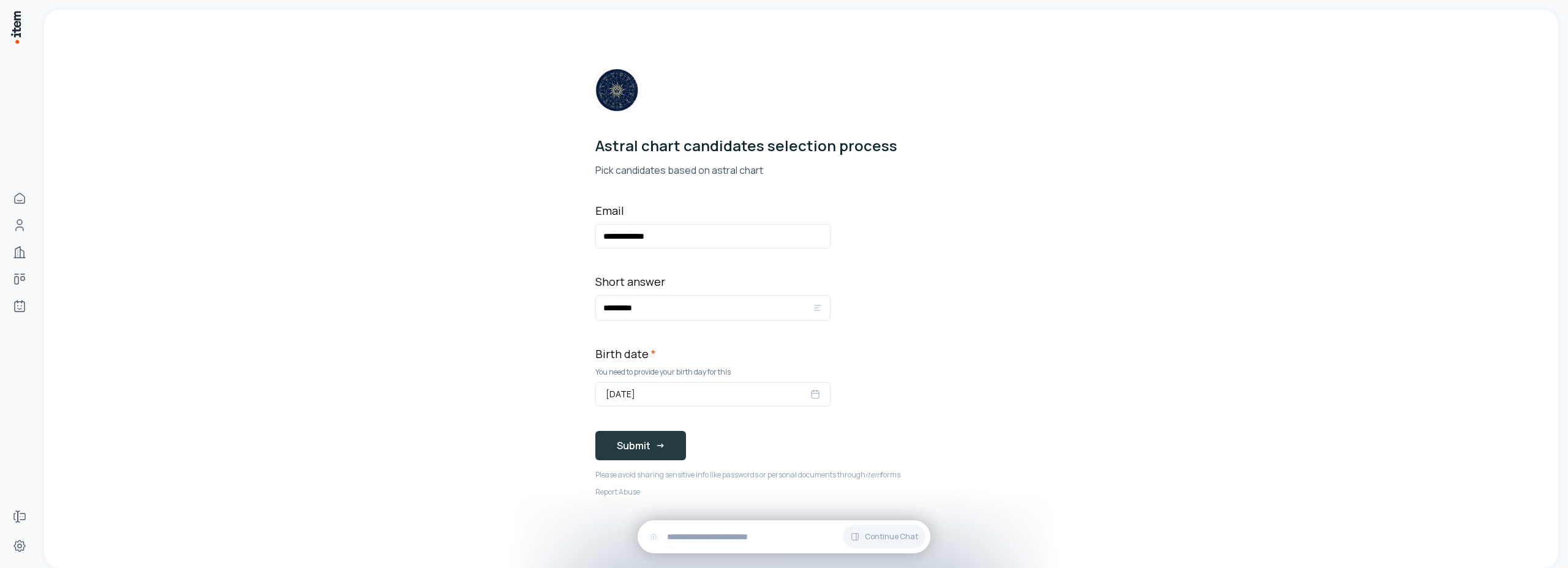
click at [637, 441] on button "Submit" at bounding box center [640, 446] width 90 height 29
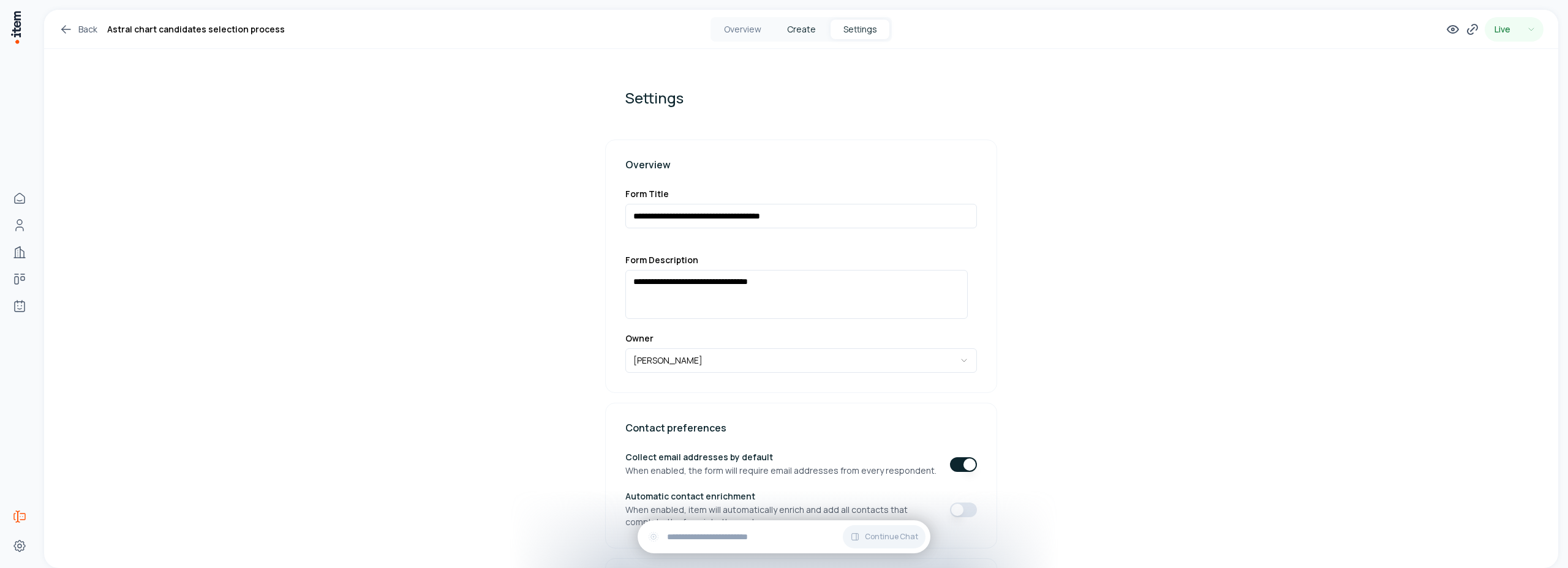
click at [798, 22] on button "Create" at bounding box center [801, 29] width 59 height 20
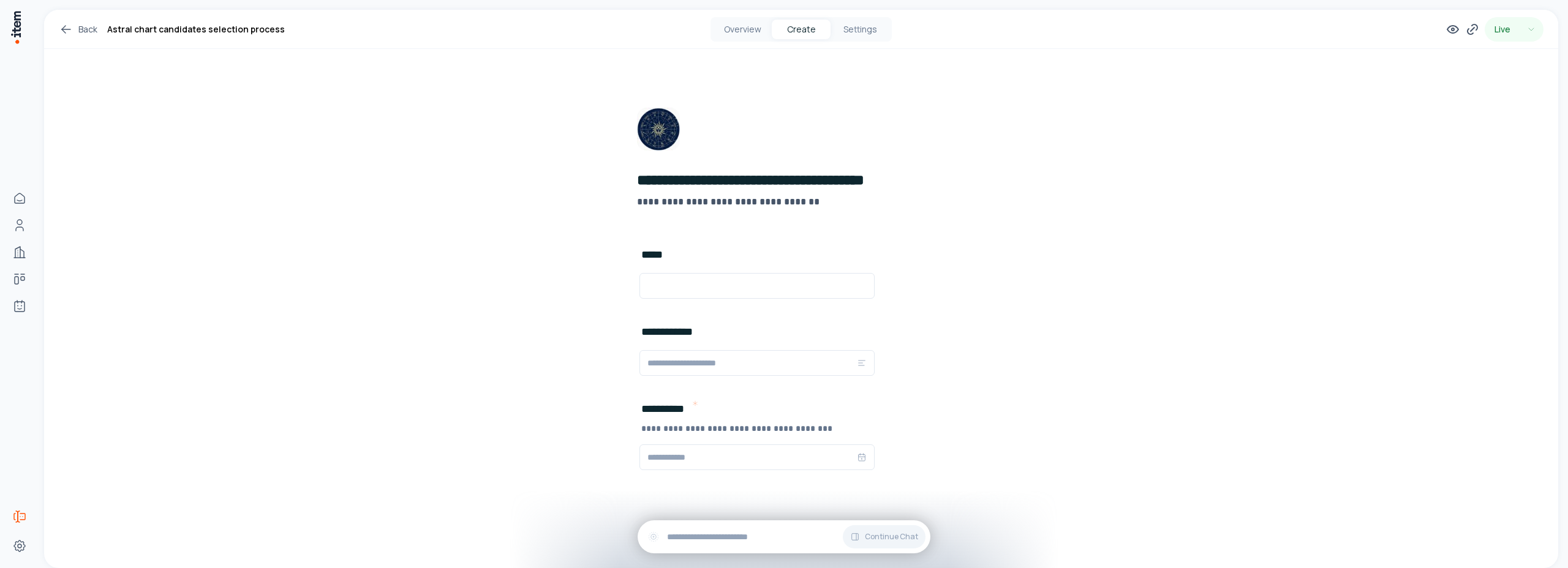
click at [864, 40] on div "Overview Create Settings" at bounding box center [801, 29] width 182 height 24
click at [864, 31] on button "Settings" at bounding box center [860, 29] width 59 height 20
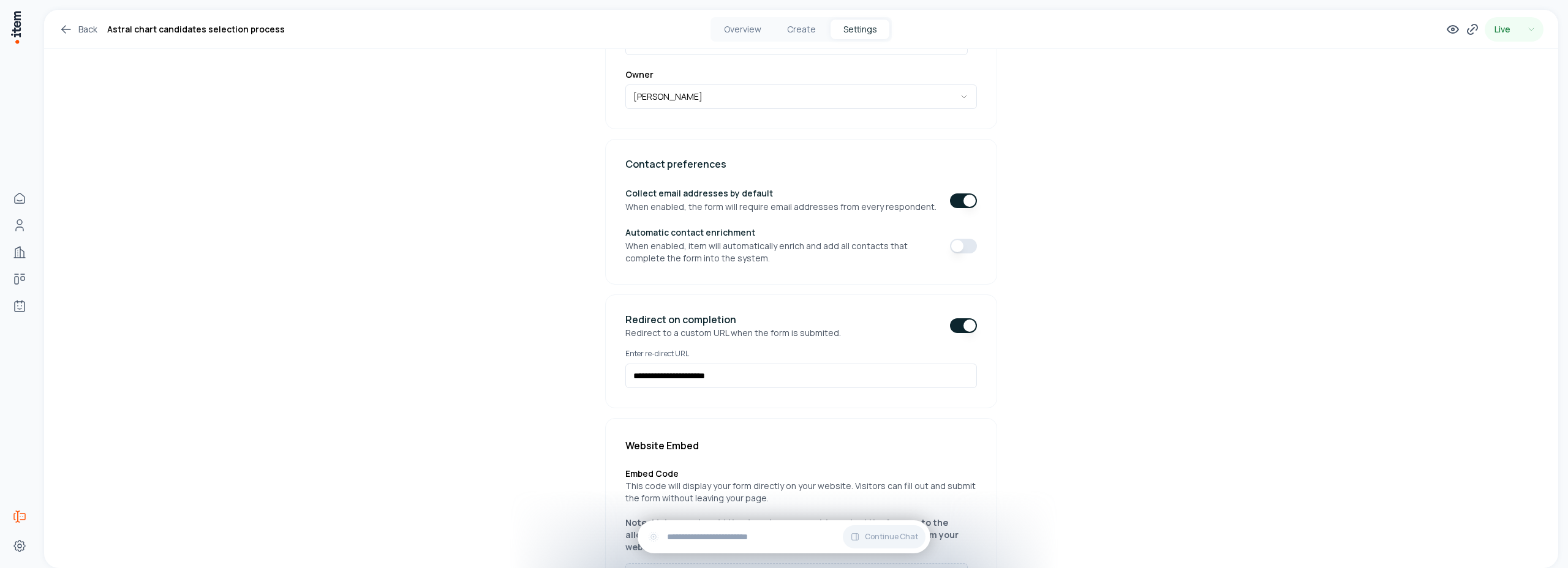
scroll to position [362, 0]
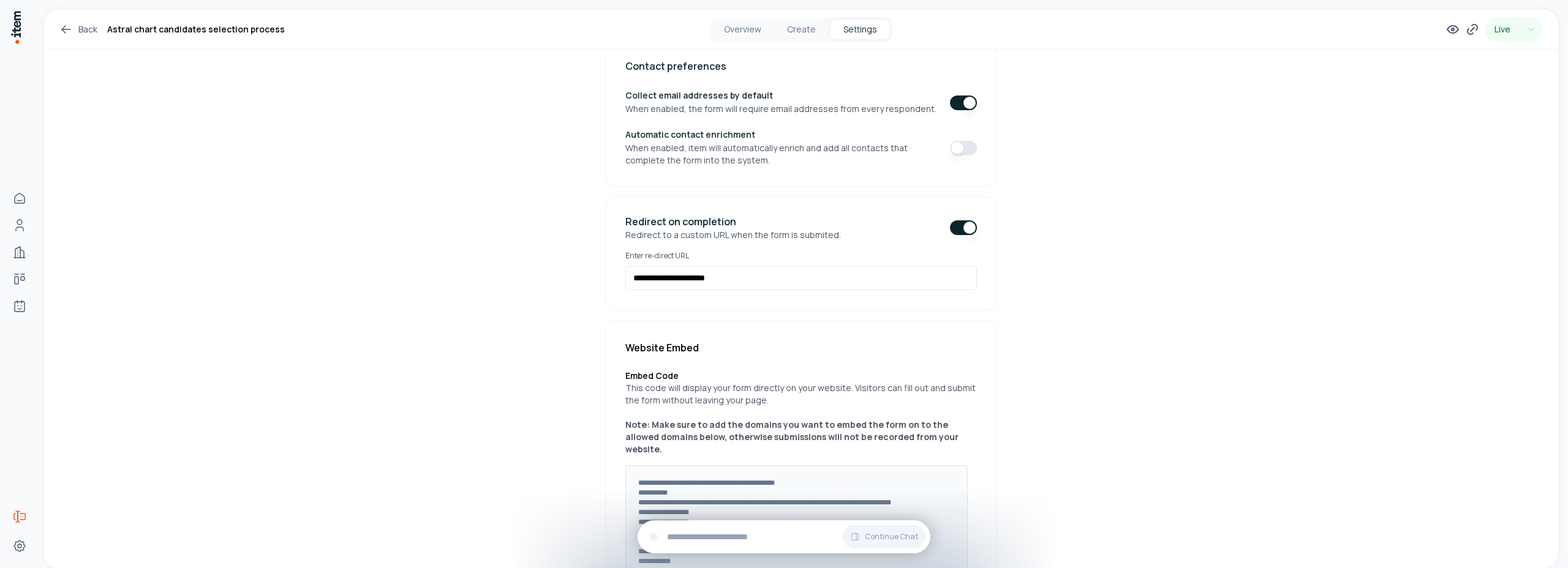
click at [950, 108] on button "button" at bounding box center [963, 102] width 27 height 15
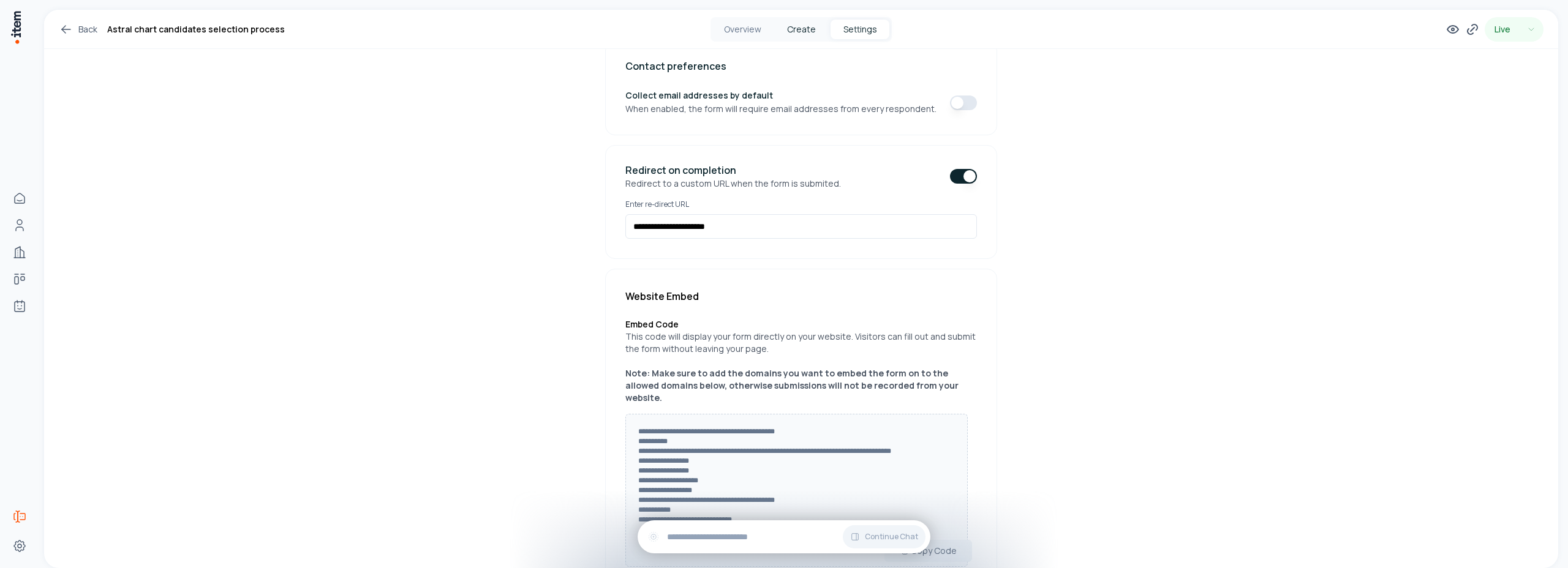
click at [793, 37] on button "Create" at bounding box center [801, 29] width 59 height 20
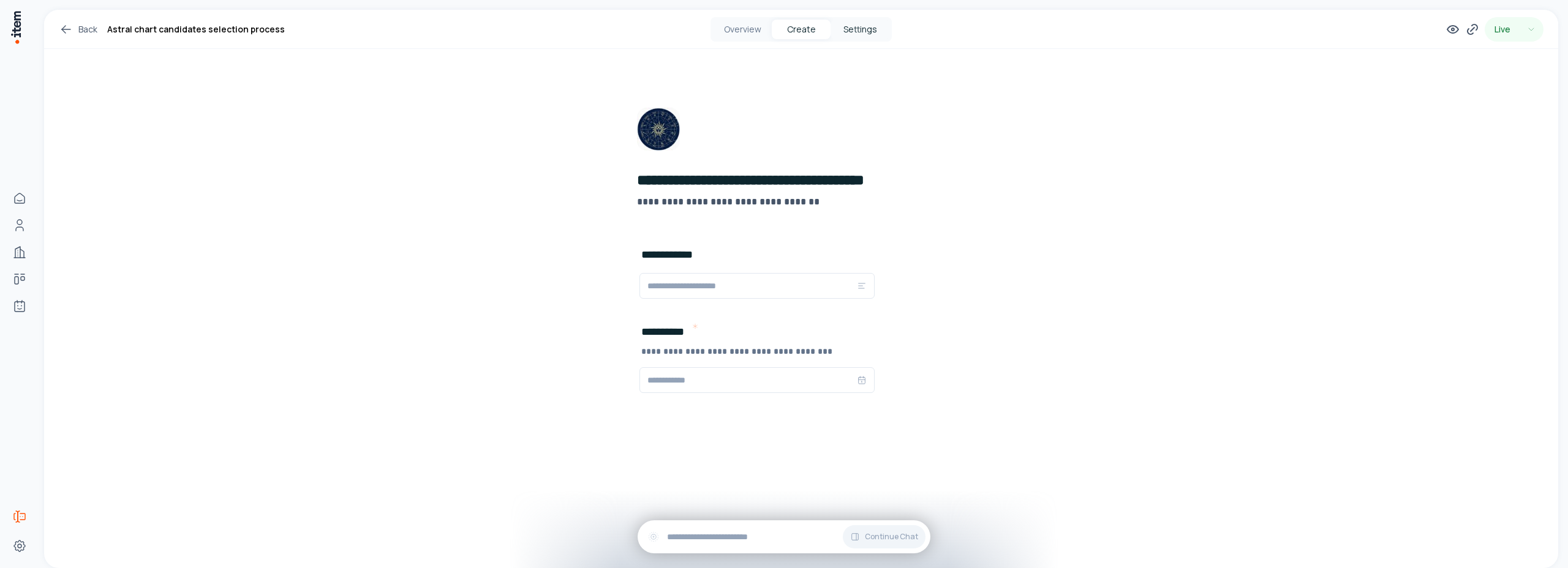
click at [861, 35] on button "Settings" at bounding box center [860, 29] width 59 height 20
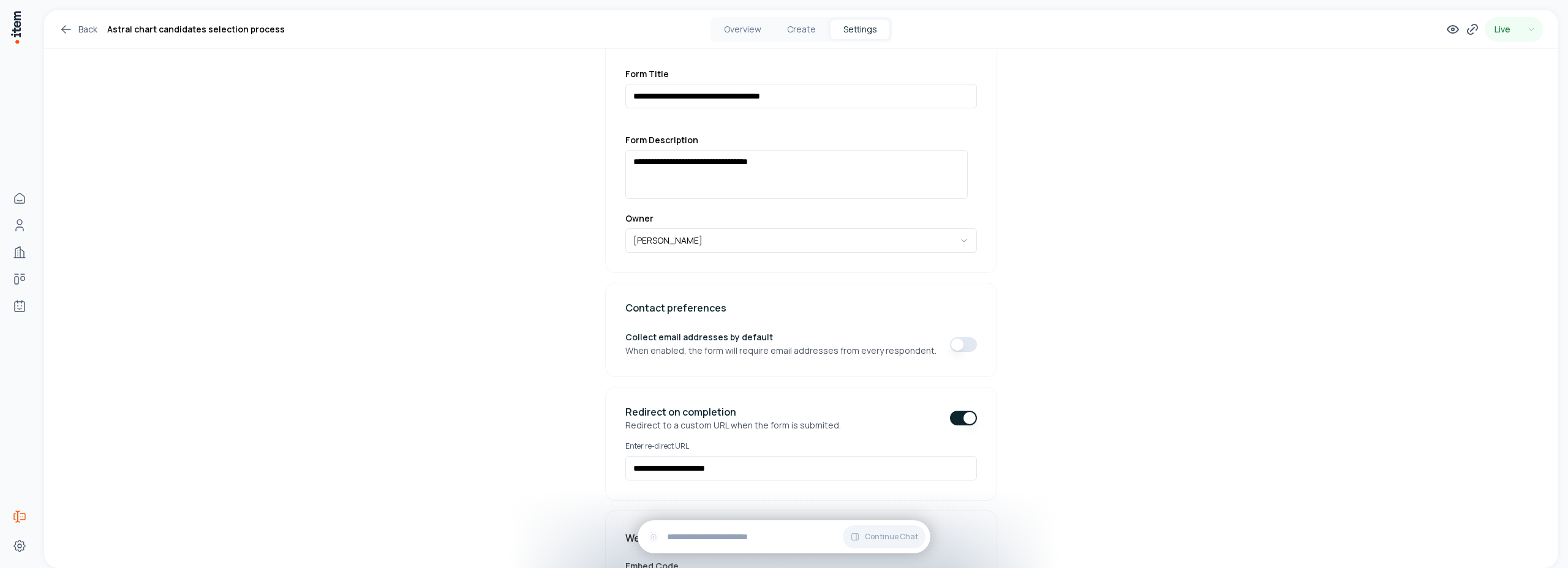
scroll to position [124, 0]
click at [958, 337] on button "button" at bounding box center [963, 341] width 27 height 15
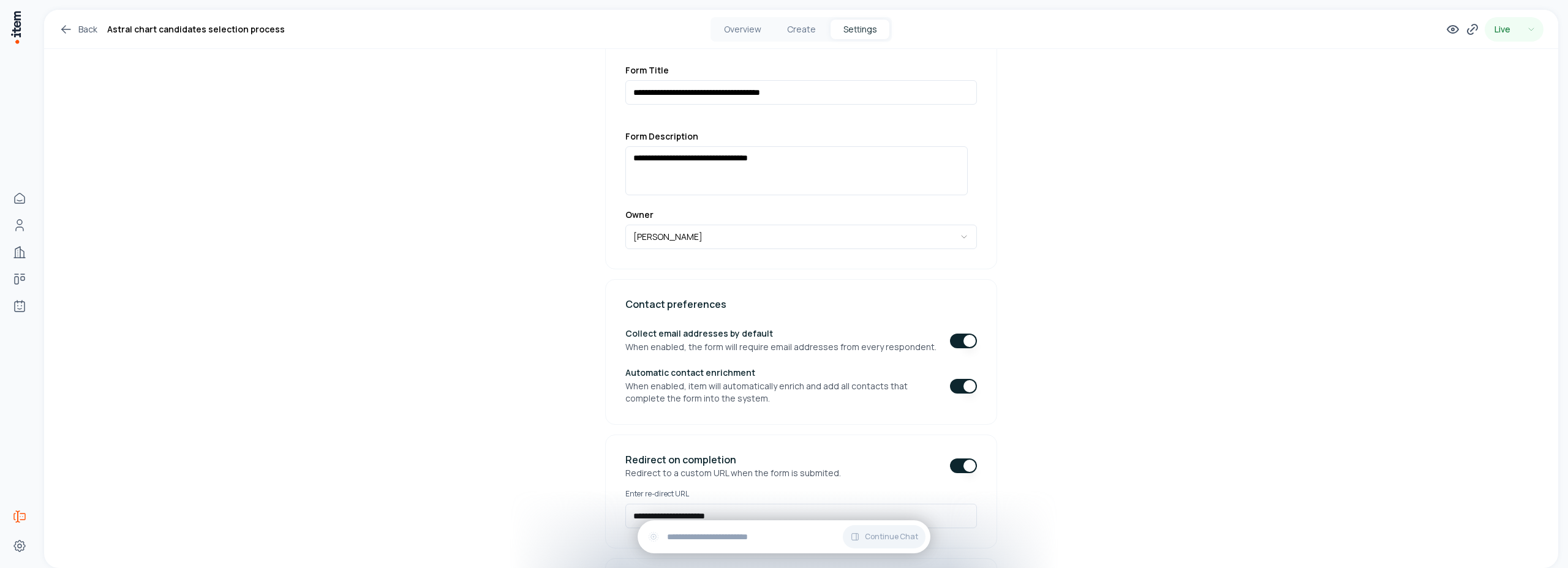
click at [950, 388] on button "button" at bounding box center [963, 386] width 27 height 15
click at [798, 31] on button "Create" at bounding box center [801, 29] width 59 height 20
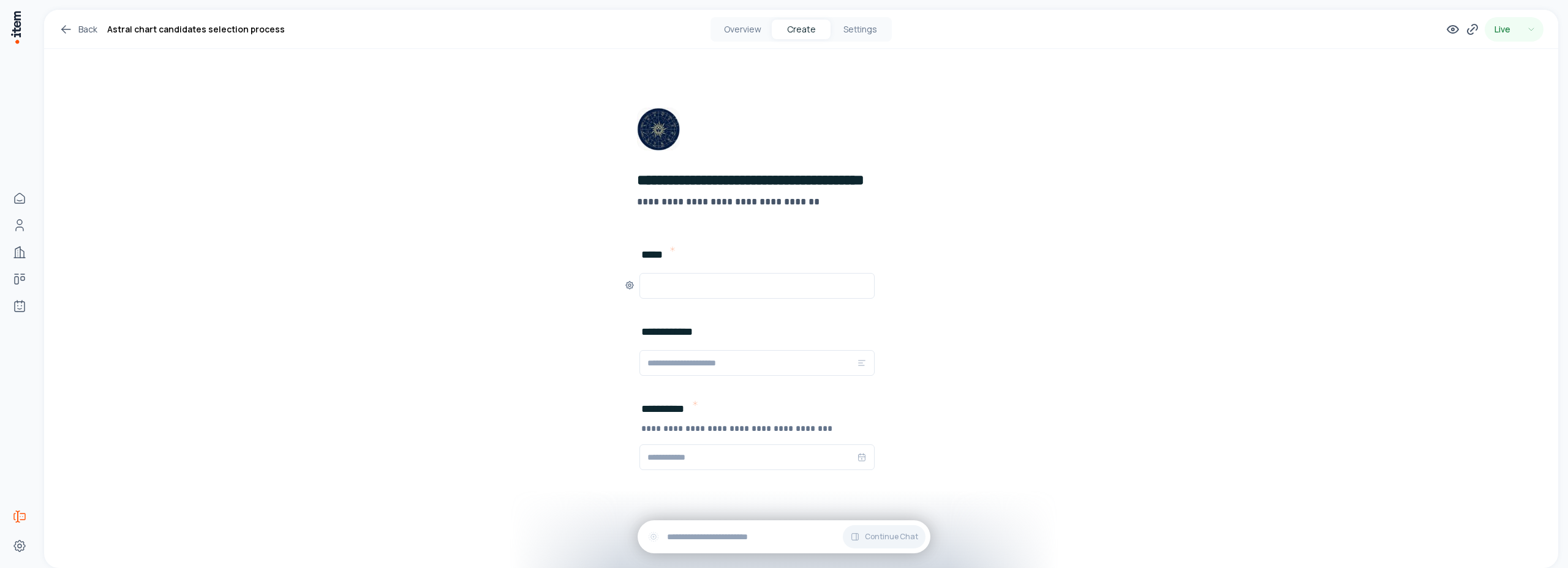
scroll to position [5, 0]
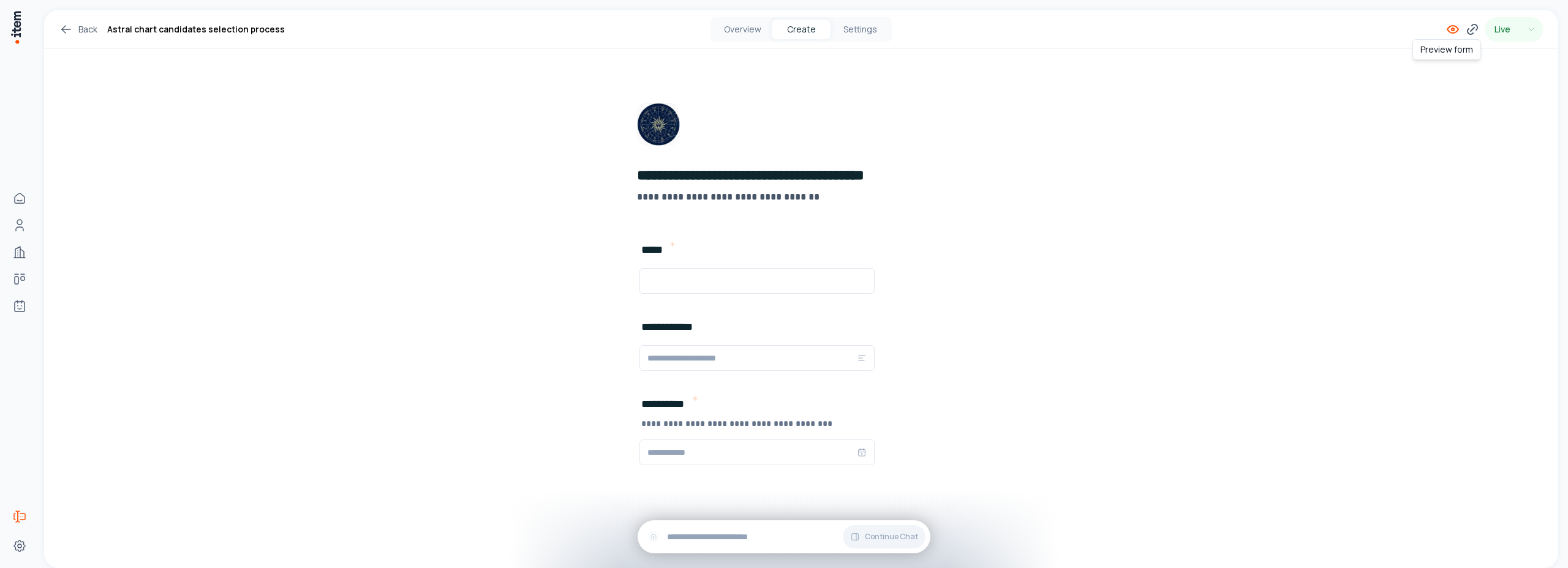
click at [1448, 28] on icon at bounding box center [1453, 29] width 15 height 15
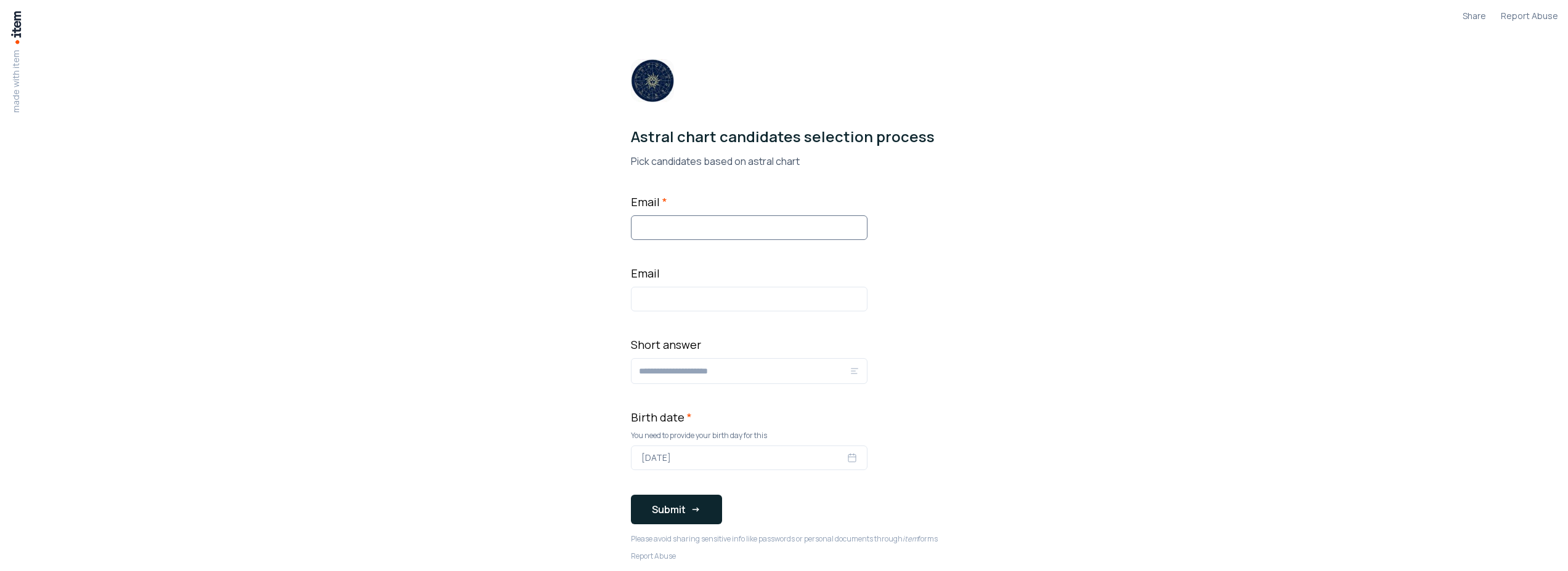
click at [707, 221] on input "Email *" at bounding box center [749, 228] width 236 height 24
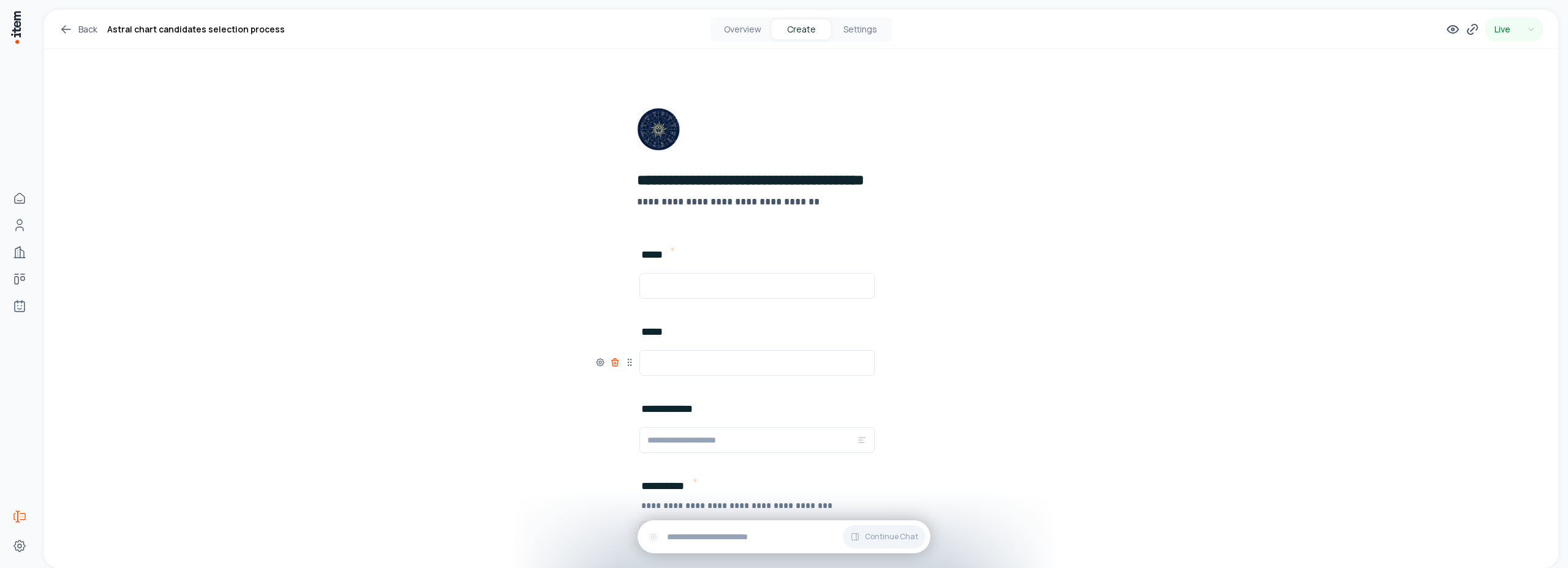
click at [615, 362] on icon at bounding box center [615, 363] width 0 height 3
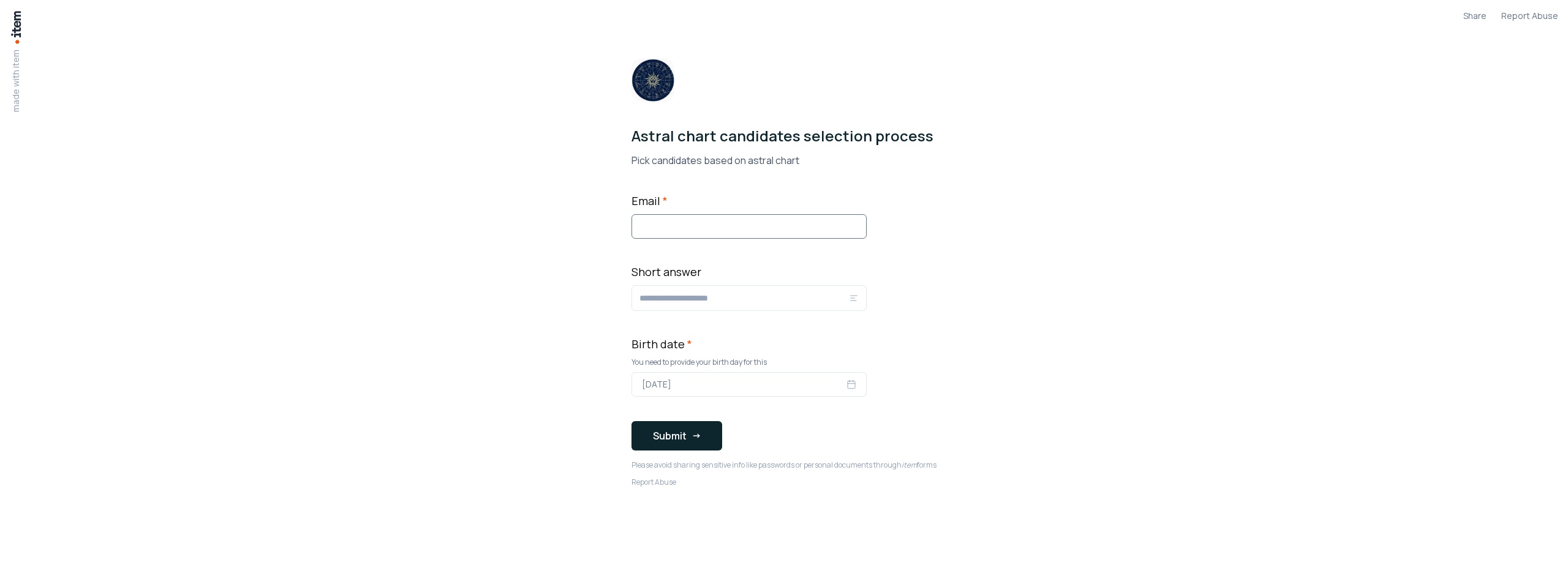
click at [696, 222] on input "Email *" at bounding box center [749, 226] width 235 height 24
type input "**********"
type input "********"
click at [853, 384] on button "[DATE]" at bounding box center [749, 385] width 235 height 24
click at [688, 303] on button "16" at bounding box center [691, 297] width 22 height 22
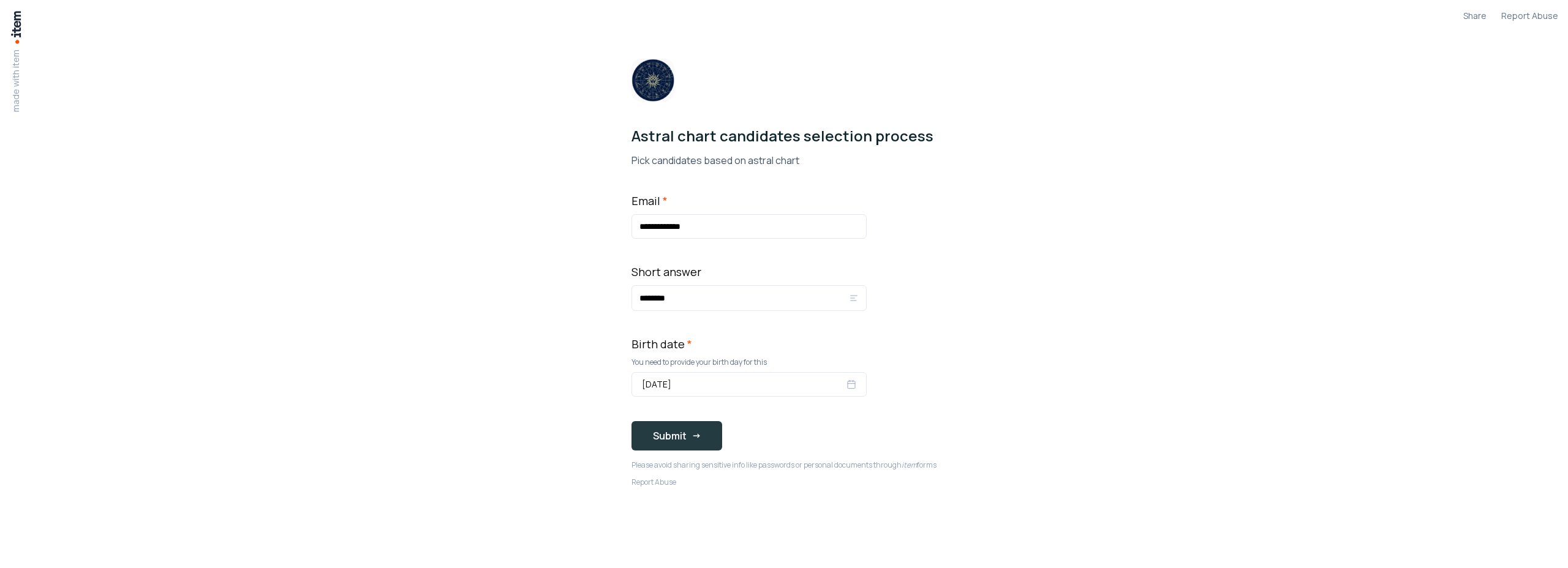
click at [682, 435] on button "Submit" at bounding box center [676, 436] width 90 height 29
click at [675, 436] on button "Submit" at bounding box center [676, 436] width 90 height 29
click at [666, 436] on button "Submit" at bounding box center [676, 436] width 90 height 29
click at [669, 232] on input "Email *" at bounding box center [749, 226] width 235 height 24
type input "**********"
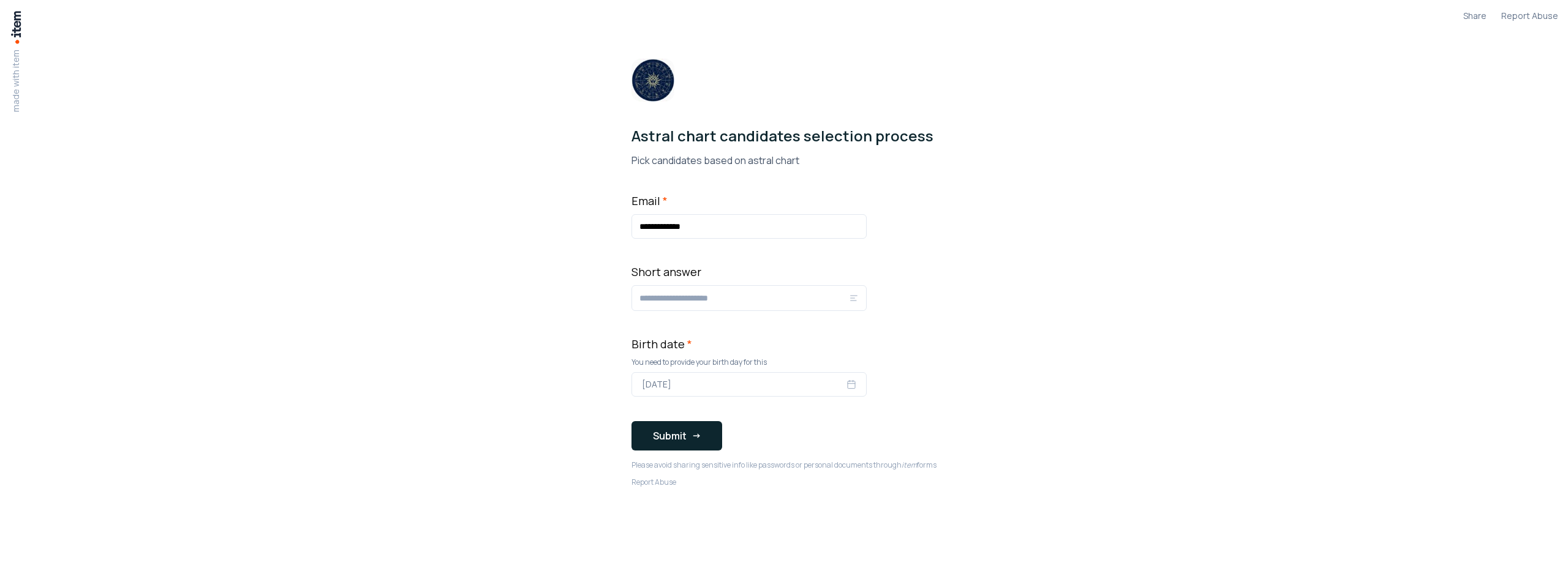
click at [689, 286] on div at bounding box center [749, 299] width 235 height 26
click at [688, 293] on input "Short answer" at bounding box center [744, 298] width 209 height 15
type input "*****"
click at [659, 398] on form "**********" at bounding box center [749, 321] width 235 height 258
click at [660, 384] on span "[DATE]" at bounding box center [657, 385] width 29 height 12
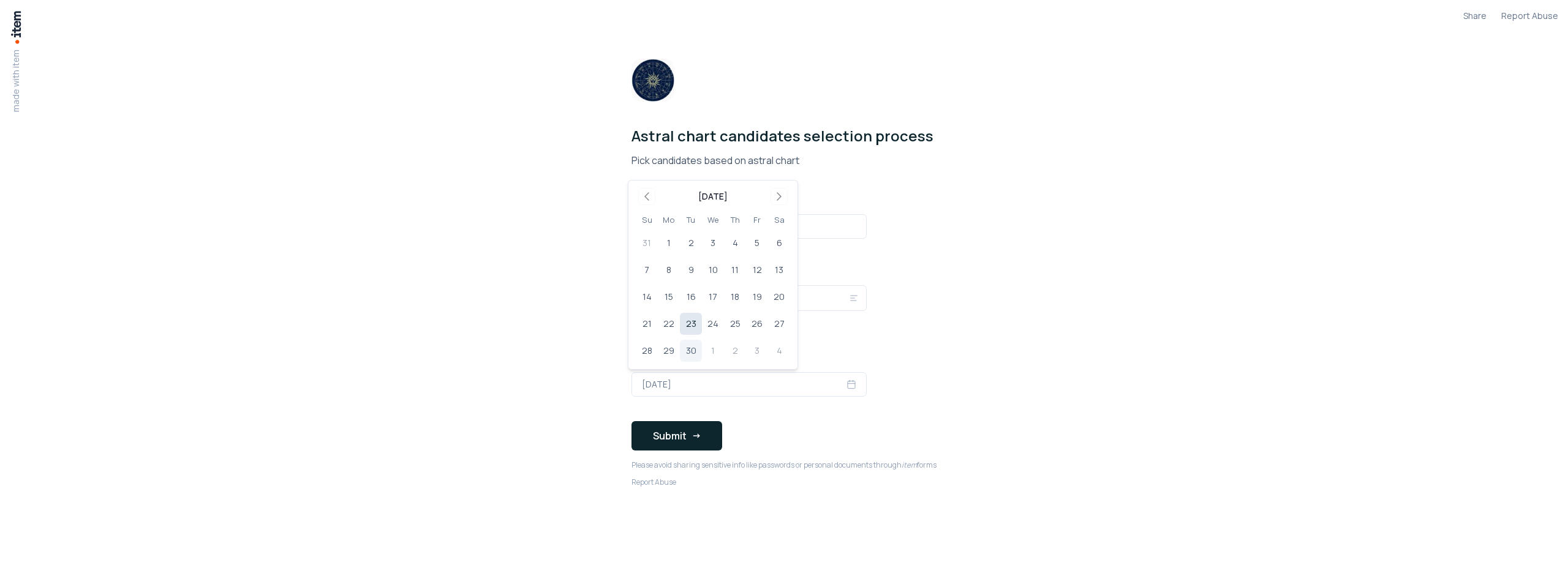
click at [688, 322] on button "23" at bounding box center [691, 324] width 22 height 22
click at [666, 440] on button "Submit" at bounding box center [676, 436] width 90 height 29
